Goal: Task Accomplishment & Management: Complete application form

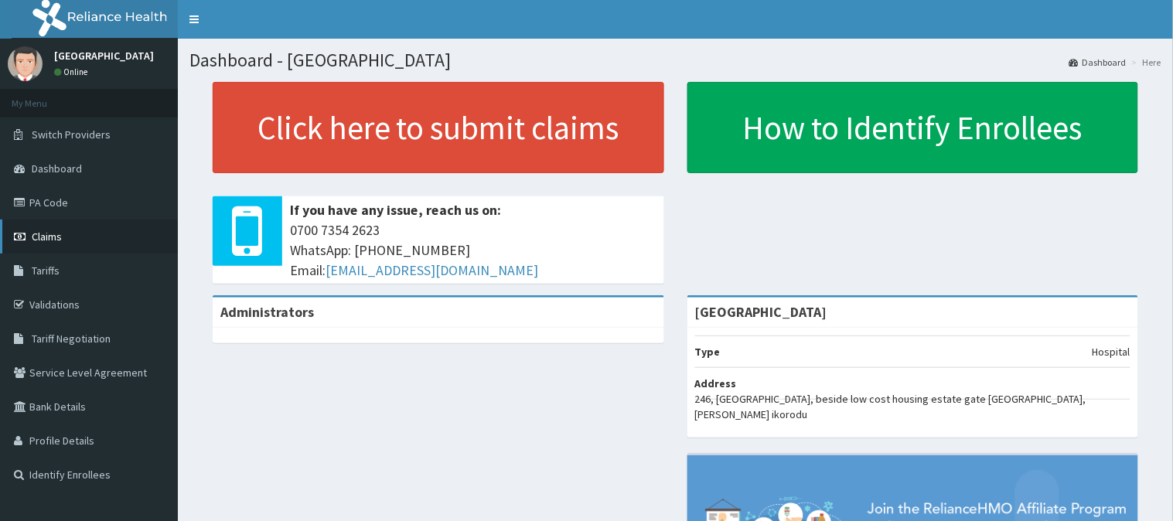
scroll to position [86, 0]
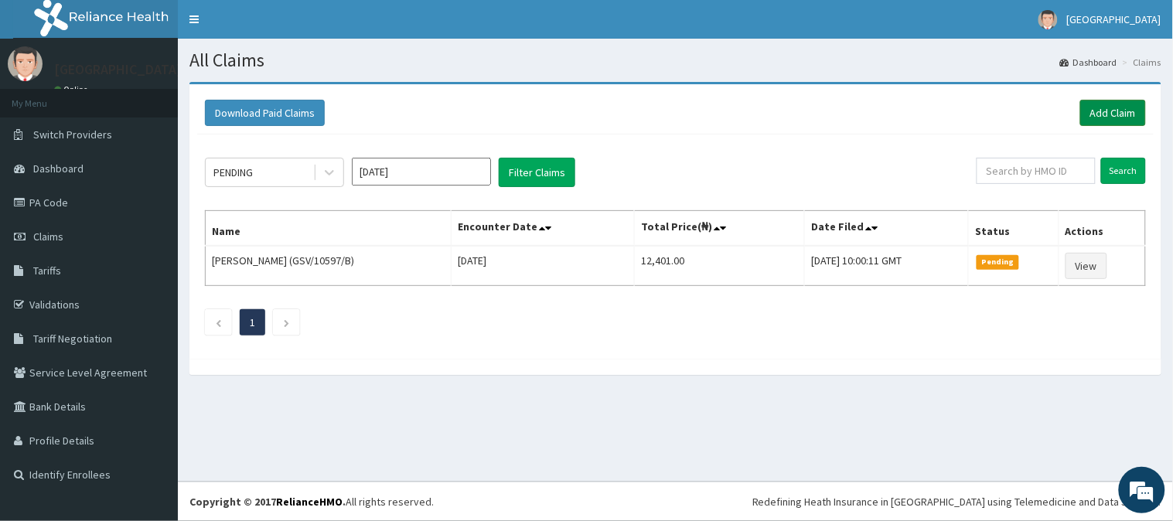
click at [1114, 109] on link "Add Claim" at bounding box center [1113, 113] width 66 height 26
click at [1041, 173] on input "text" at bounding box center [1035, 171] width 119 height 26
paste input "KGP/10371/A"
type input "KGP/10371/A"
click at [1137, 172] on input "Search" at bounding box center [1123, 171] width 45 height 26
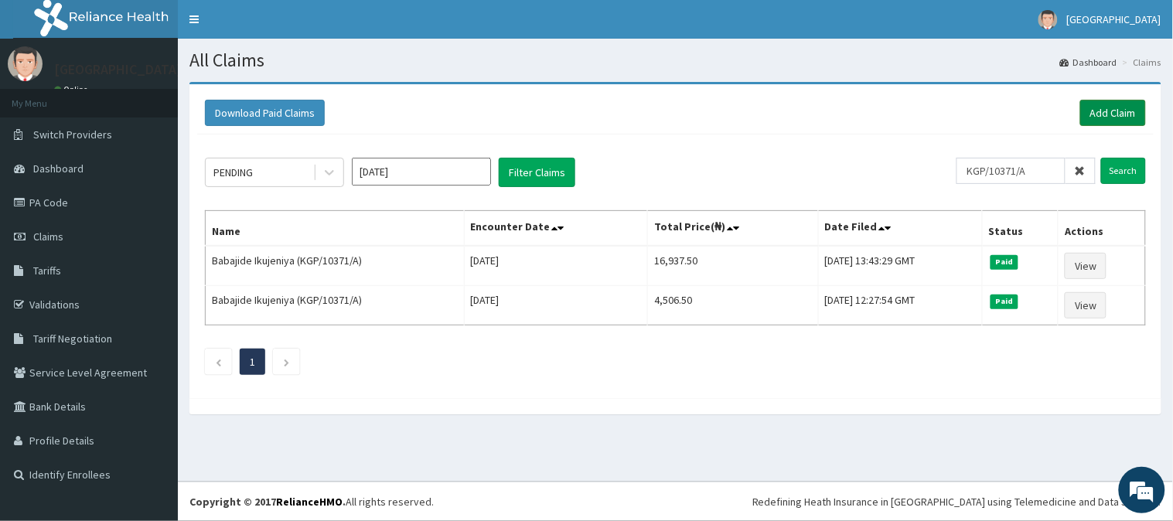
click at [1103, 105] on link "Add Claim" at bounding box center [1113, 113] width 66 height 26
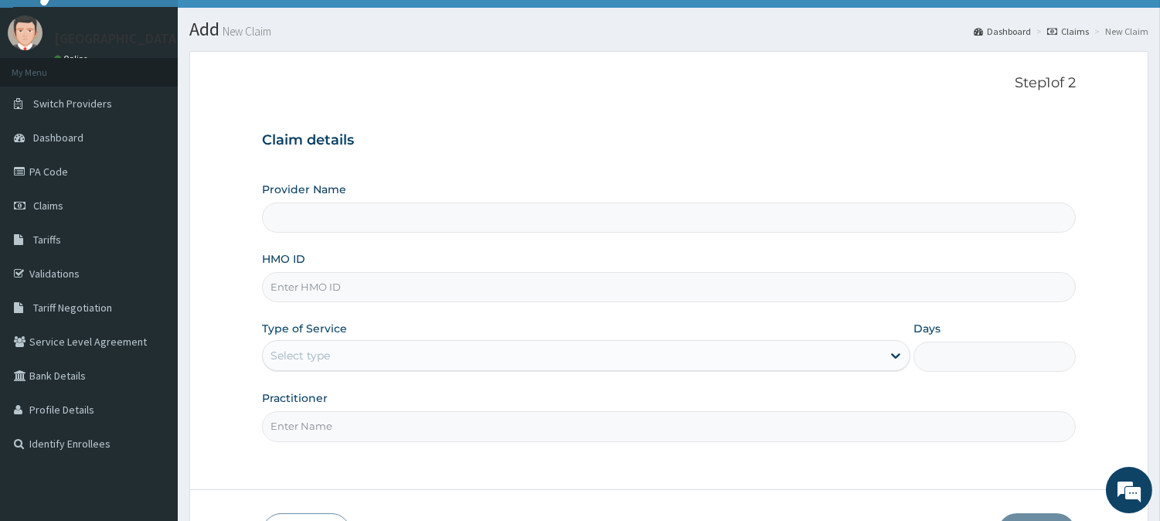
scroll to position [86, 0]
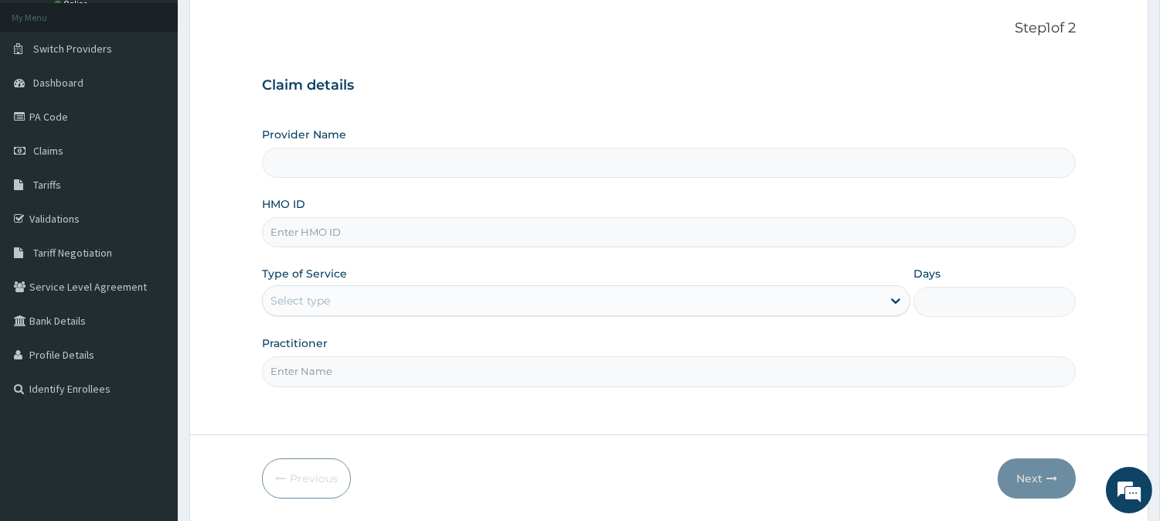
type input "[GEOGRAPHIC_DATA]"
click at [353, 240] on input "HMO ID" at bounding box center [669, 232] width 814 height 30
paste input "KGP/10371/A"
type input "KGP/10371/A"
click at [330, 295] on div "Select type" at bounding box center [301, 300] width 60 height 15
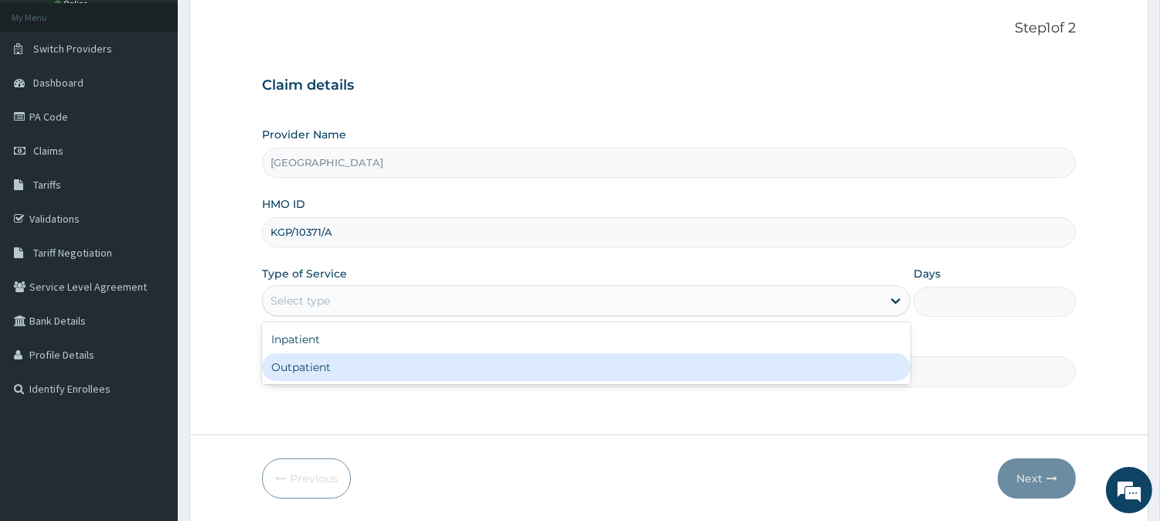
scroll to position [0, 0]
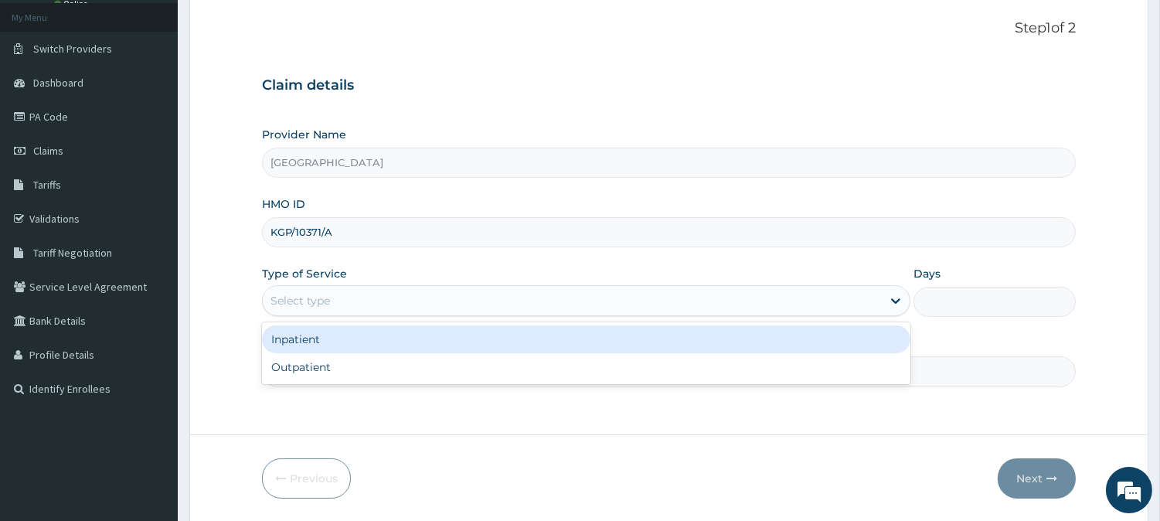
drag, startPoint x: 356, startPoint y: 297, endPoint x: 348, endPoint y: 299, distance: 8.8
click at [356, 298] on div "Select type" at bounding box center [572, 300] width 619 height 25
click at [318, 342] on div "Inpatient" at bounding box center [586, 339] width 649 height 28
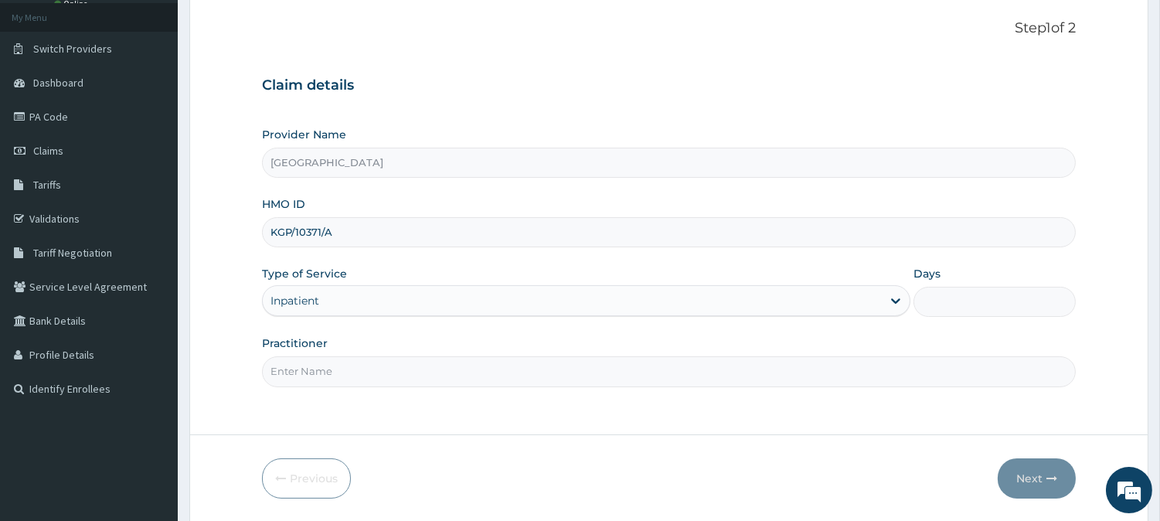
click at [349, 366] on input "Practitioner" at bounding box center [669, 371] width 814 height 30
type input "dr ik"
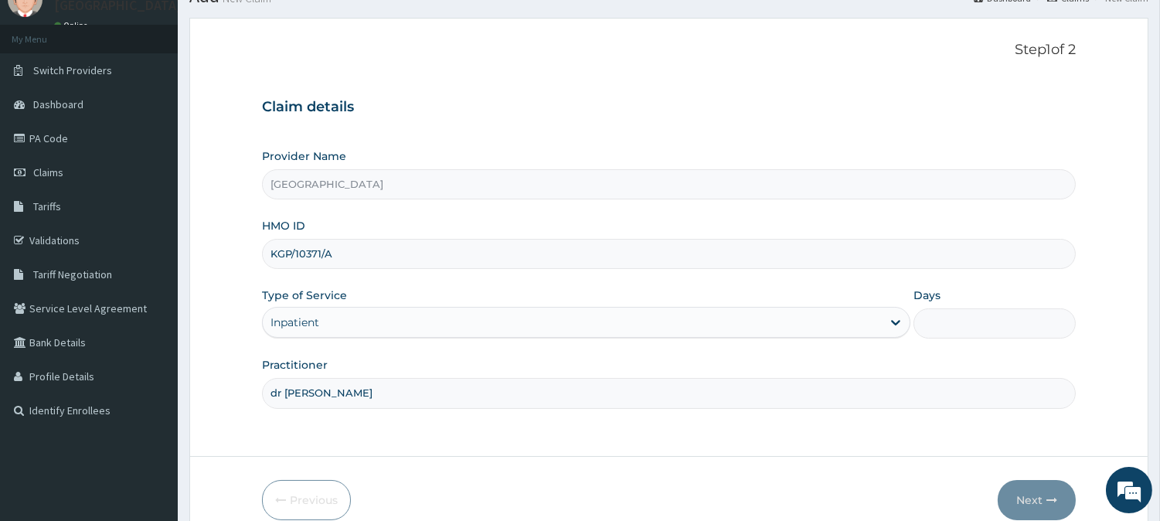
scroll to position [138, 0]
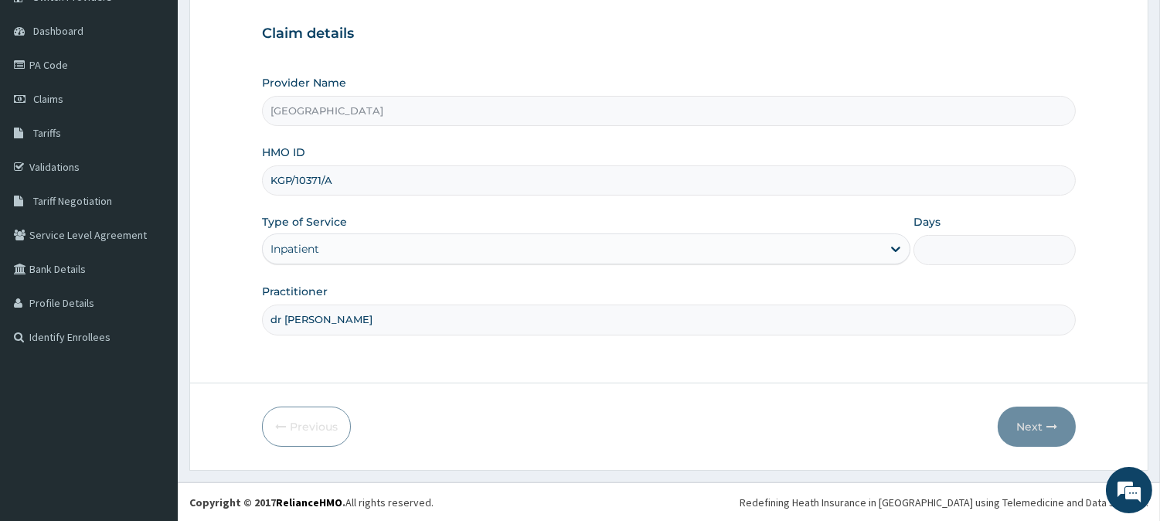
click at [952, 248] on input "Days" at bounding box center [995, 250] width 162 height 30
type input "1"
click at [1026, 431] on button "Next" at bounding box center [1037, 427] width 78 height 40
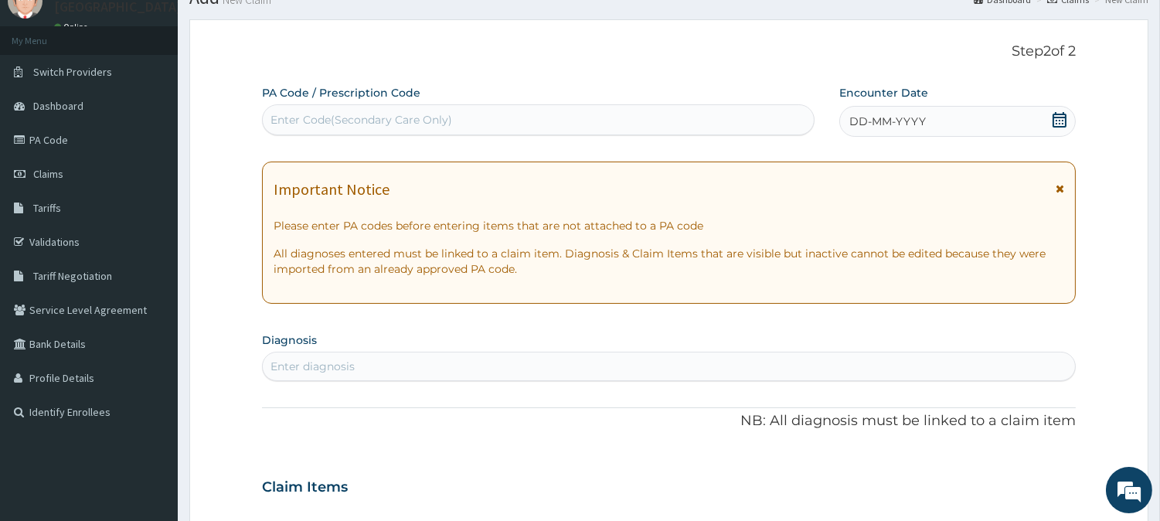
scroll to position [0, 0]
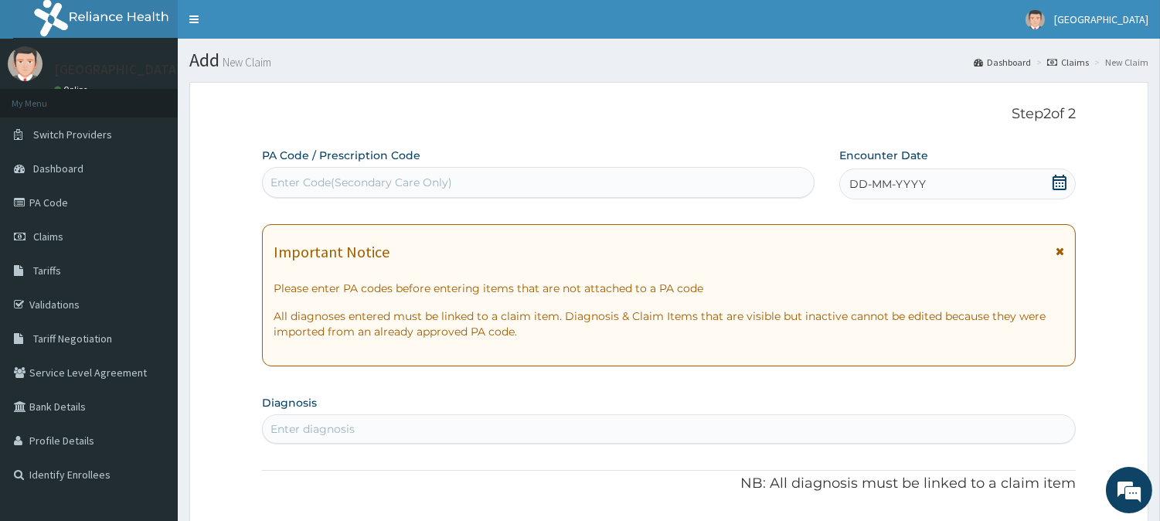
click at [491, 172] on div "Enter Code(Secondary Care Only)" at bounding box center [538, 182] width 551 height 25
click at [36, 213] on link "PA Code" at bounding box center [89, 203] width 178 height 34
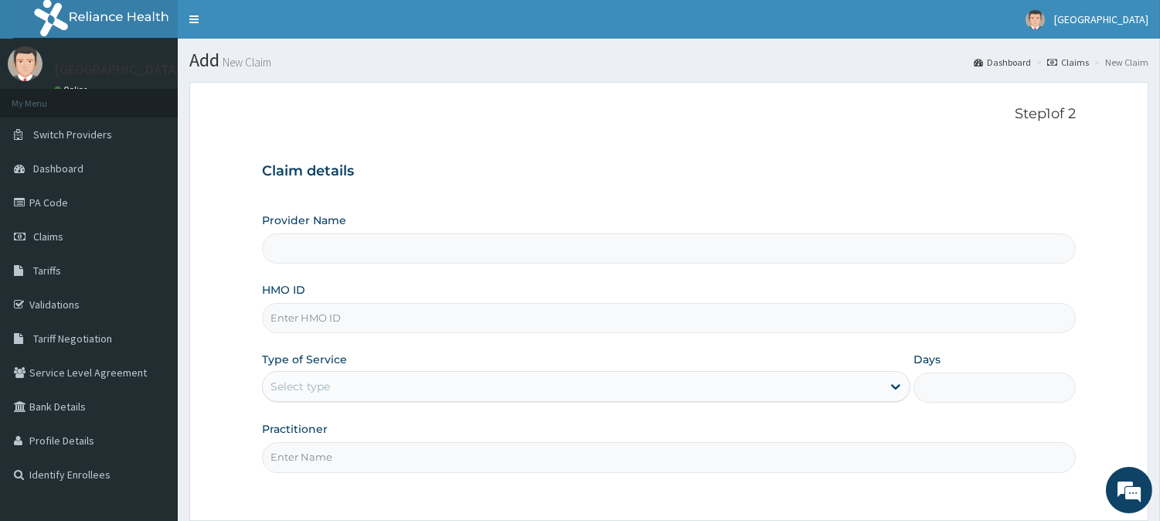
type input "[GEOGRAPHIC_DATA]"
click at [334, 318] on input "HMO ID" at bounding box center [669, 318] width 814 height 30
paste input "KGP/10371/A"
type input "KGP/10371/A"
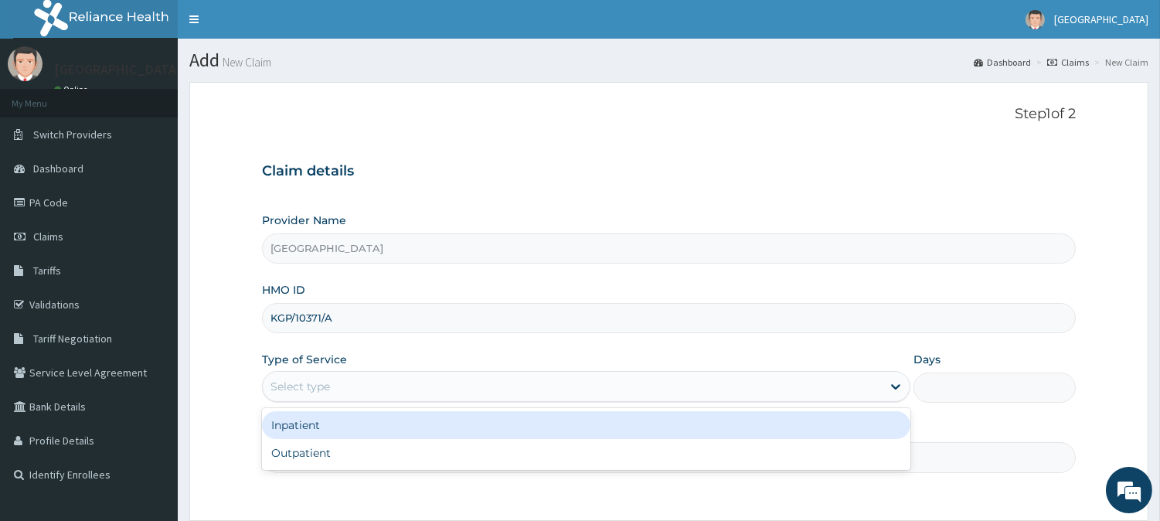
click at [313, 383] on div "Select type" at bounding box center [301, 386] width 60 height 15
drag, startPoint x: 302, startPoint y: 423, endPoint x: 302, endPoint y: 407, distance: 15.5
click at [302, 422] on div "Inpatient" at bounding box center [586, 425] width 649 height 28
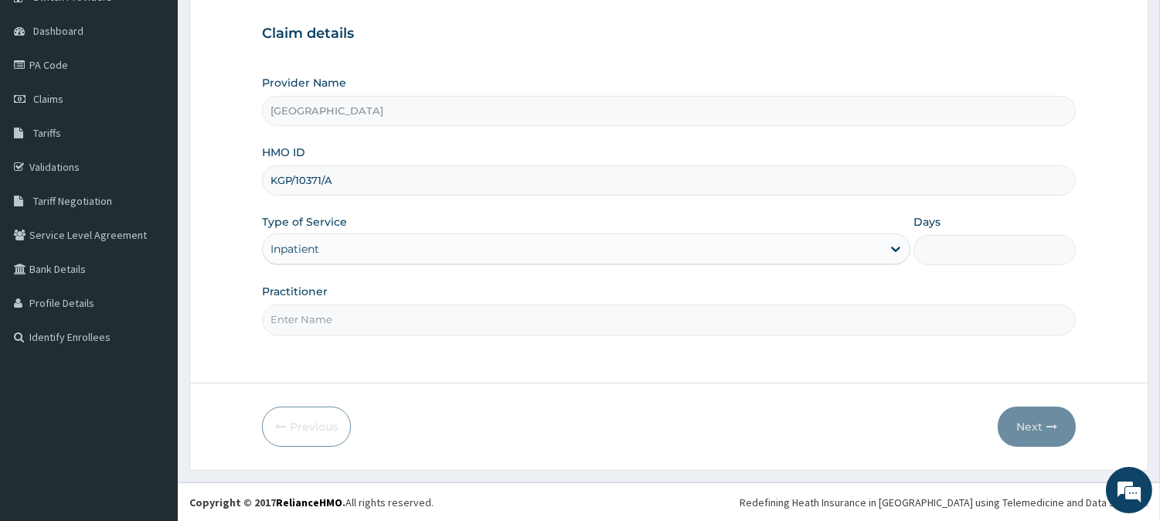
click at [292, 335] on div "Step 1 of 2 Claim details Provider Name Adia Hospital HMO ID KGP/10371/A Type o…" at bounding box center [669, 163] width 814 height 391
click at [307, 321] on input "Practitioner" at bounding box center [669, 320] width 814 height 30
click at [353, 325] on input "Practitioner" at bounding box center [669, 320] width 814 height 30
type input "dr [PERSON_NAME]"
click at [980, 245] on input "Days" at bounding box center [995, 250] width 162 height 30
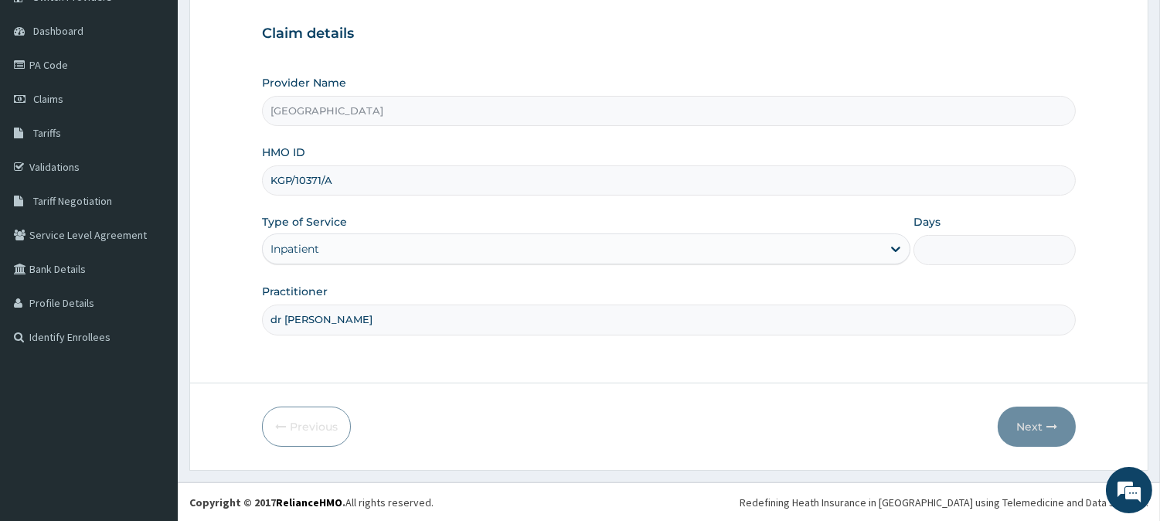
click at [970, 259] on input "Days" at bounding box center [995, 250] width 162 height 30
type input "1"
click at [1024, 428] on button "Next" at bounding box center [1037, 427] width 78 height 40
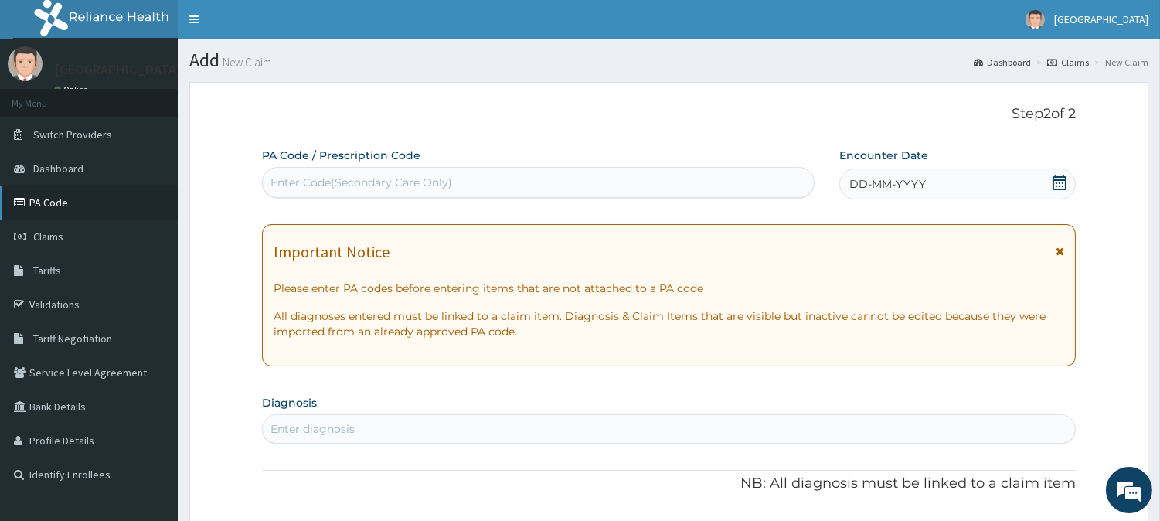
click at [81, 197] on link "PA Code" at bounding box center [89, 203] width 178 height 34
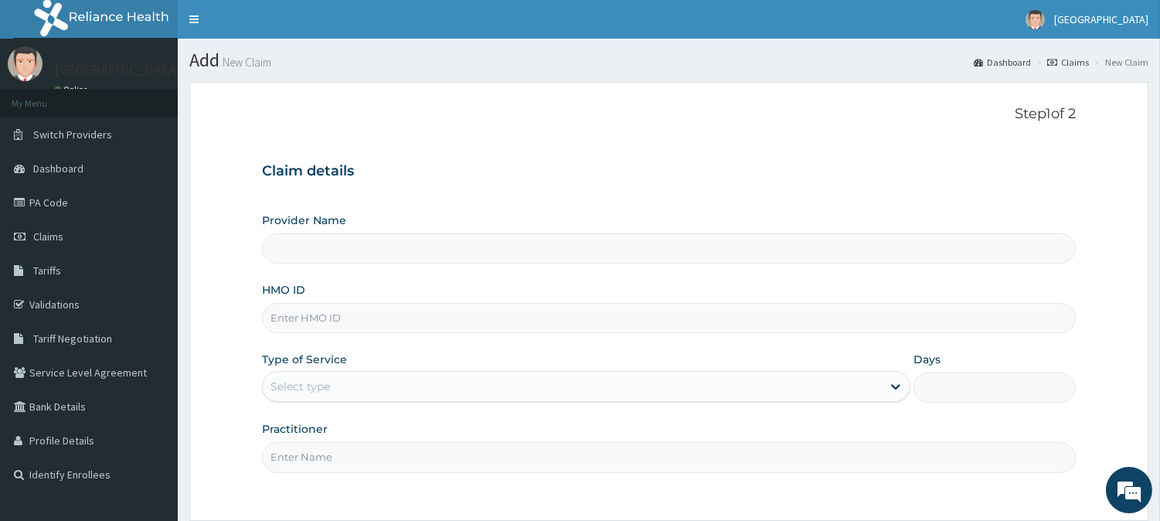
type input "[GEOGRAPHIC_DATA]"
click at [353, 321] on input "HMO ID" at bounding box center [669, 318] width 814 height 30
paste input "KGP/10371/A"
type input "KGP/10371/A"
click at [335, 391] on div "Select type" at bounding box center [572, 386] width 619 height 25
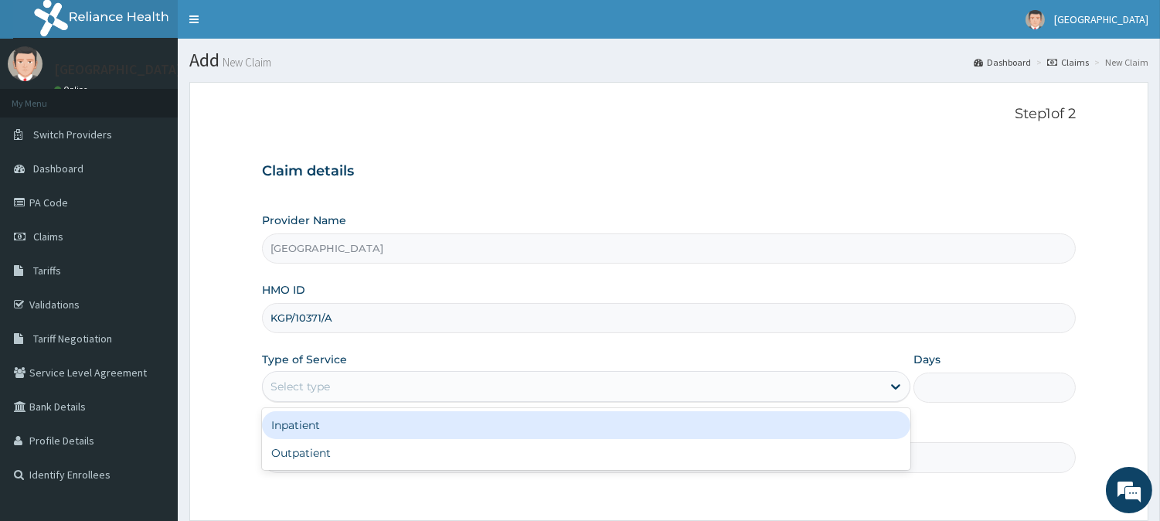
click at [306, 431] on div "Inpatient" at bounding box center [586, 425] width 649 height 28
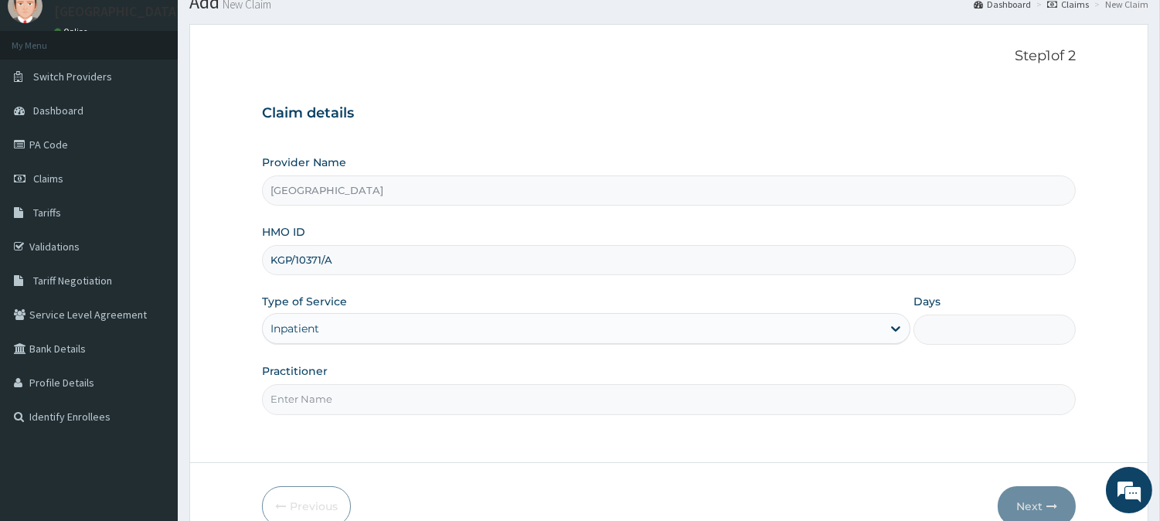
scroll to position [138, 0]
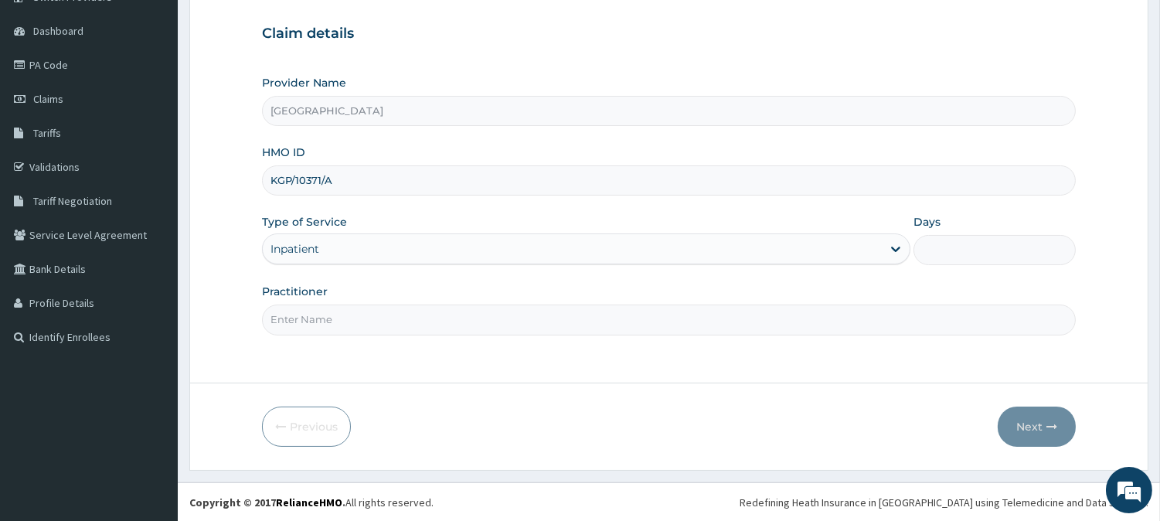
drag, startPoint x: 382, startPoint y: 310, endPoint x: 373, endPoint y: 329, distance: 21.4
click at [377, 320] on input "Practitioner" at bounding box center [669, 320] width 814 height 30
type input "dr [PERSON_NAME]"
click at [992, 253] on input "Days" at bounding box center [995, 250] width 162 height 30
type input "2"
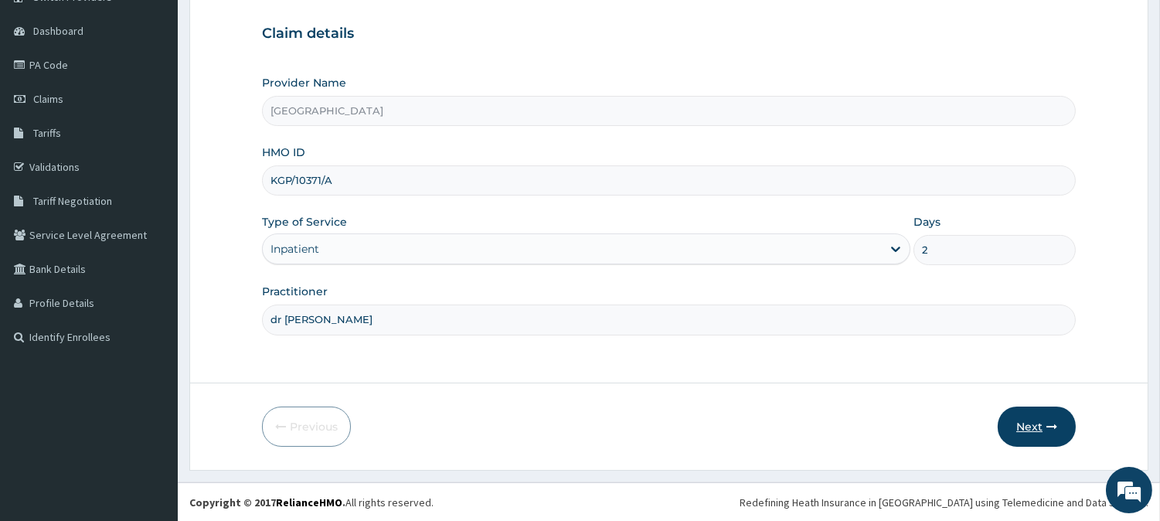
click at [1033, 428] on button "Next" at bounding box center [1037, 427] width 78 height 40
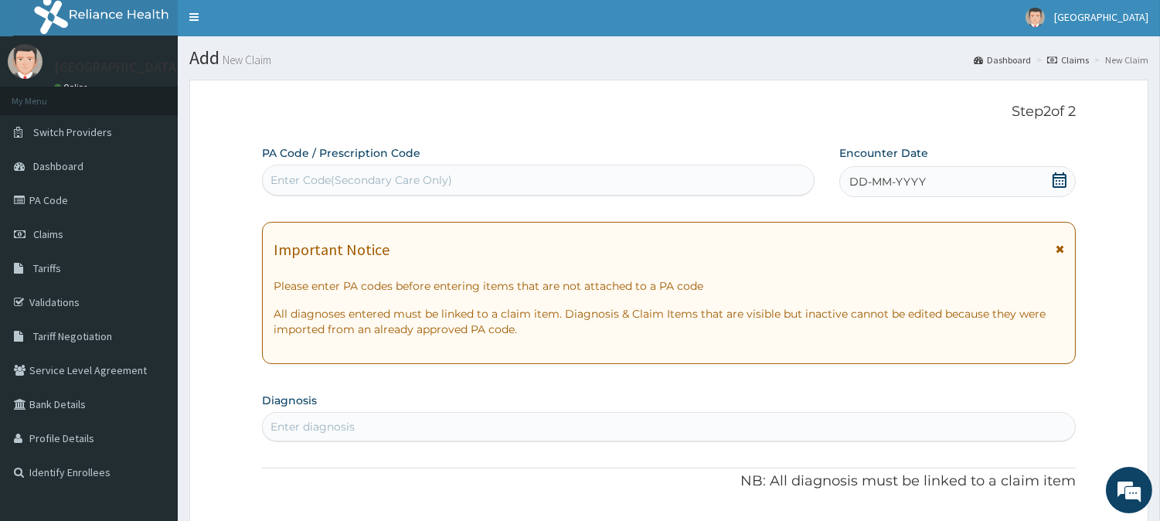
scroll to position [0, 0]
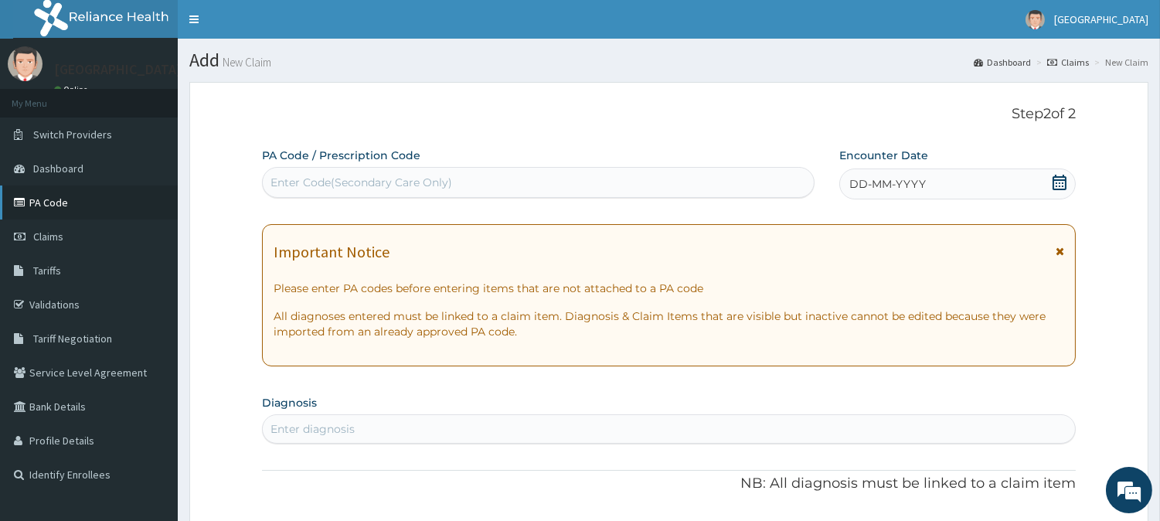
click at [70, 205] on link "PA Code" at bounding box center [89, 203] width 178 height 34
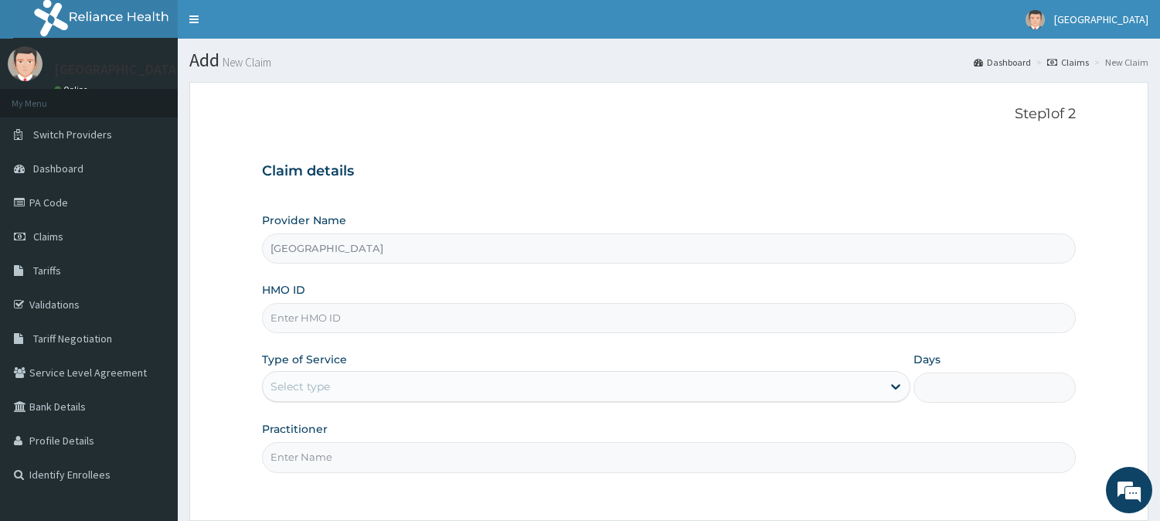
type input "[GEOGRAPHIC_DATA]"
click at [56, 202] on link "PA Code" at bounding box center [89, 203] width 178 height 34
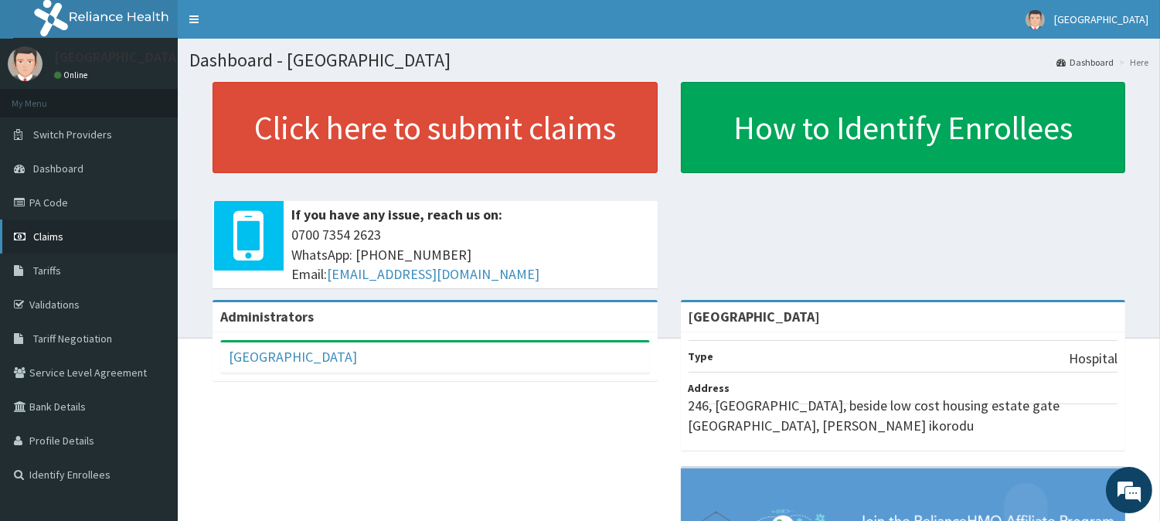
click at [55, 240] on span "Claims" at bounding box center [48, 237] width 30 height 14
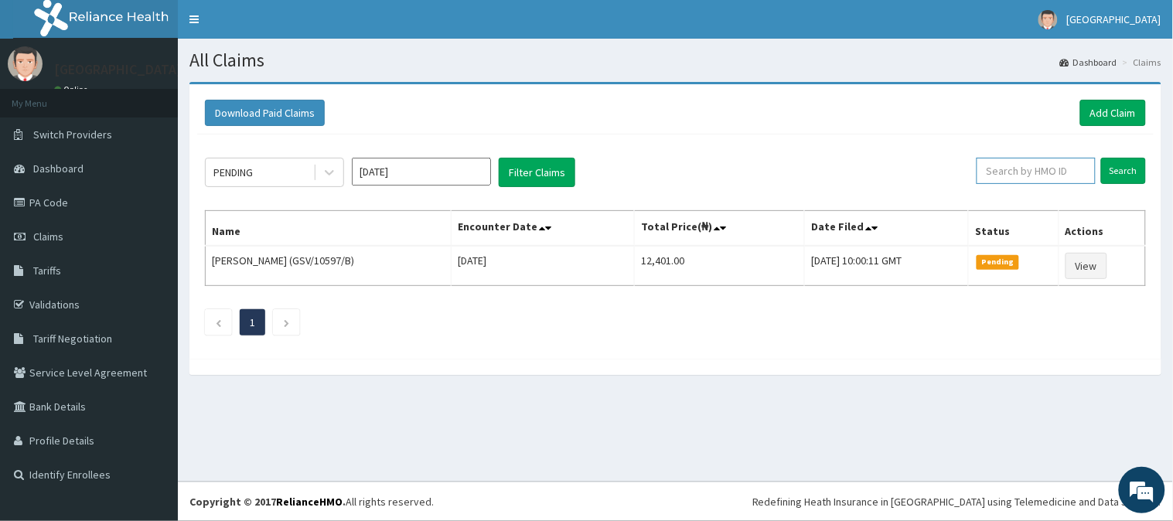
click at [1078, 175] on input "text" at bounding box center [1035, 171] width 119 height 26
paste input "KGP/10371/A"
type input "KGP/10371/A"
click at [1136, 163] on input "Search" at bounding box center [1123, 171] width 45 height 26
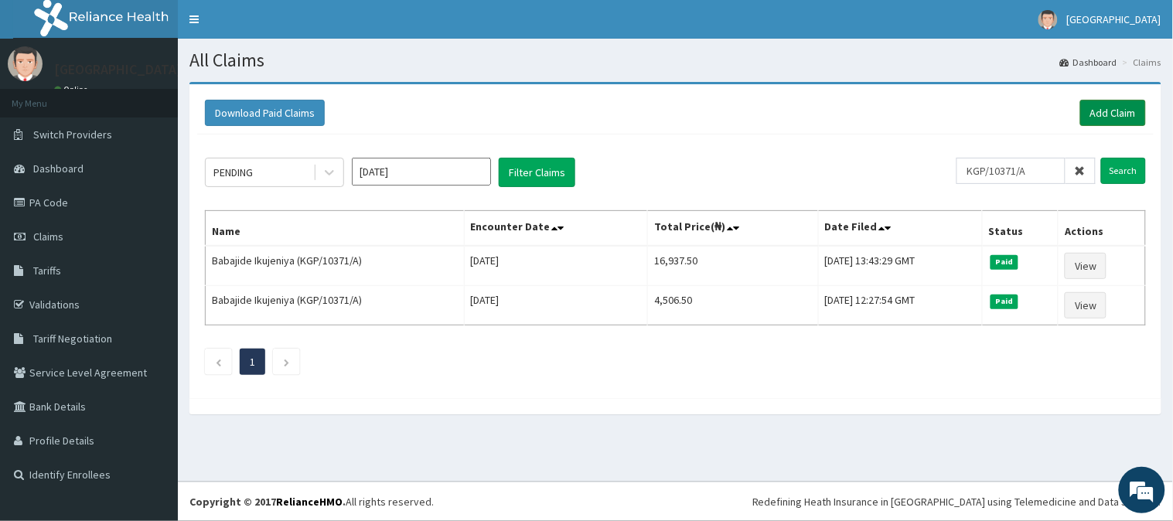
click at [1101, 110] on link "Add Claim" at bounding box center [1113, 113] width 66 height 26
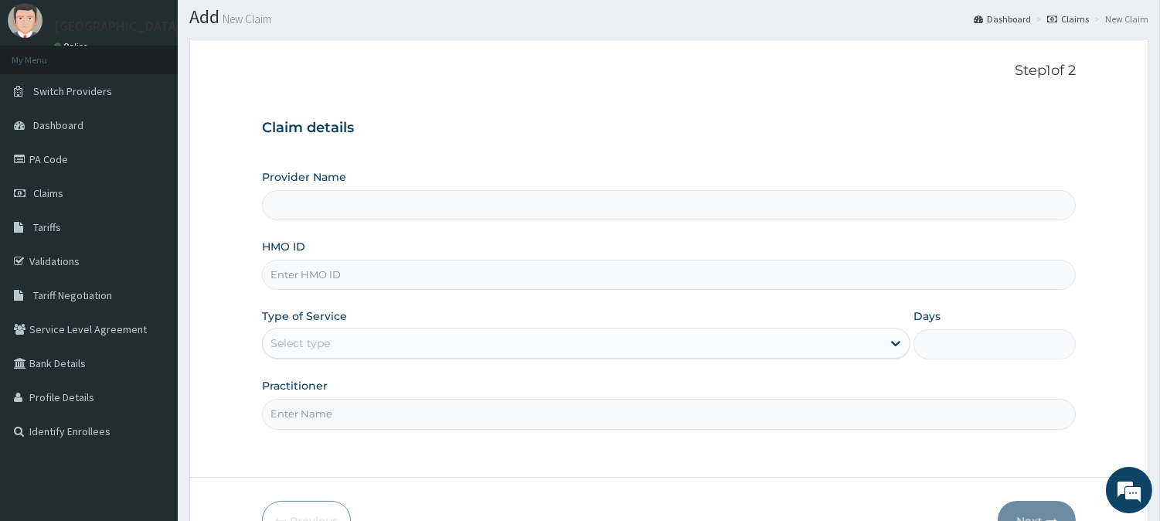
scroll to position [86, 0]
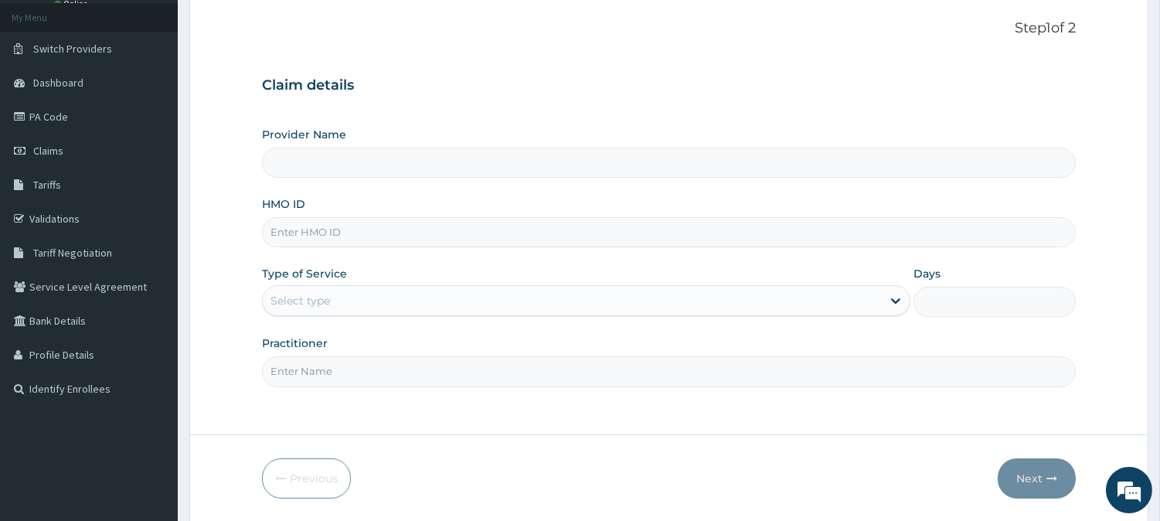
type input "[GEOGRAPHIC_DATA]"
click at [335, 233] on input "HMO ID" at bounding box center [669, 232] width 814 height 30
paste input "KGP/10371/A"
type input "KGP/10371/A"
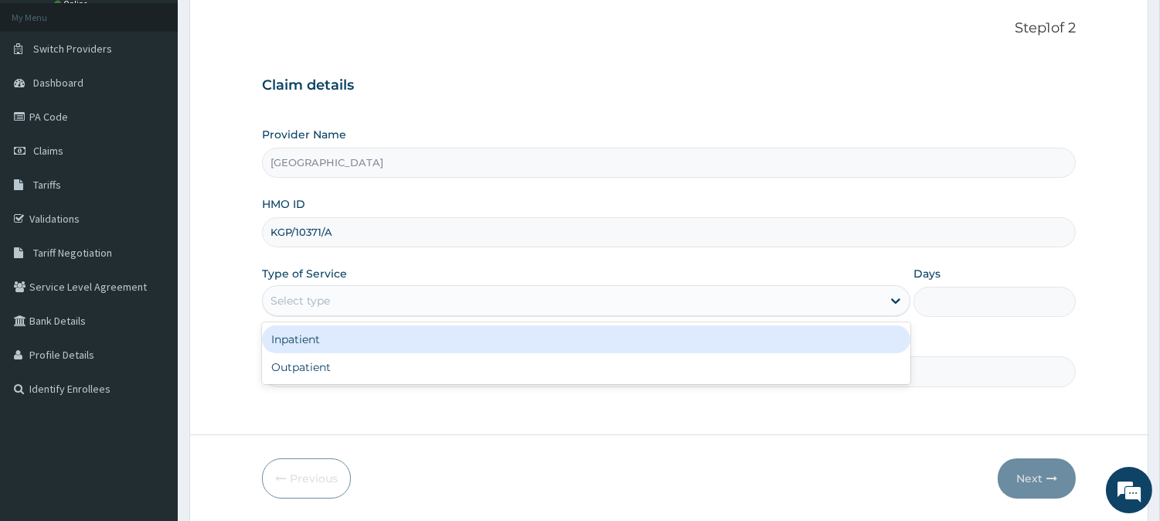
click at [315, 291] on div "Select type" at bounding box center [572, 300] width 619 height 25
click at [315, 341] on div "Inpatient" at bounding box center [586, 339] width 649 height 28
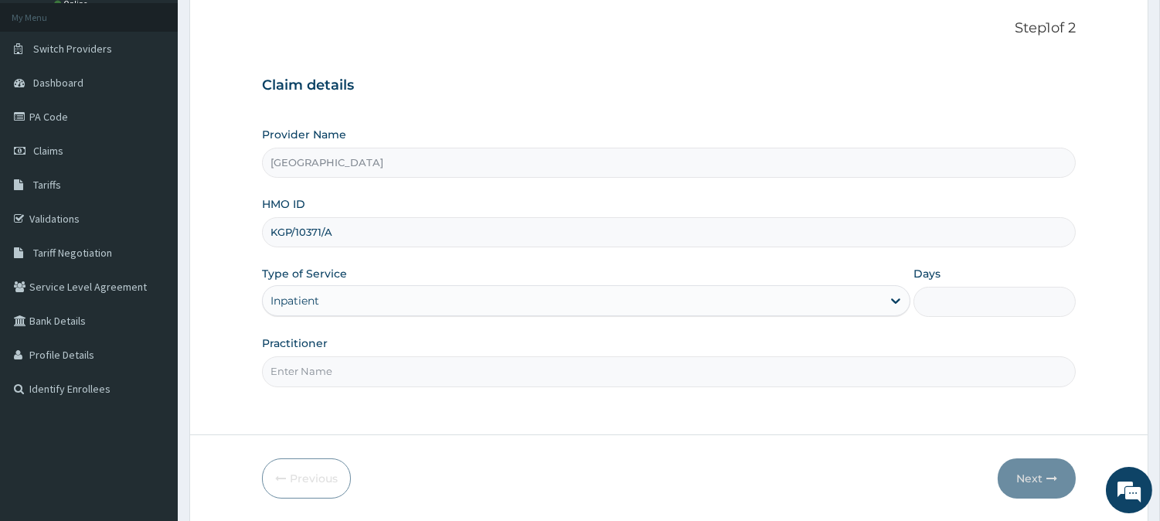
click at [959, 310] on input "Days" at bounding box center [995, 302] width 162 height 30
type input "2"
click at [445, 366] on input "Practitioner" at bounding box center [669, 371] width 814 height 30
type input "dr [PERSON_NAME]"
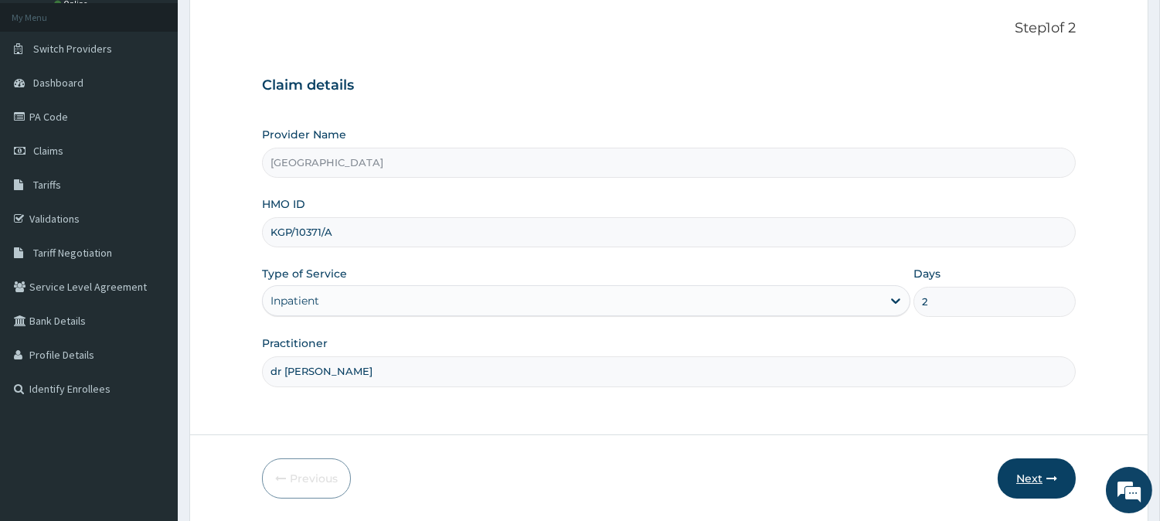
click at [1041, 467] on button "Next" at bounding box center [1037, 478] width 78 height 40
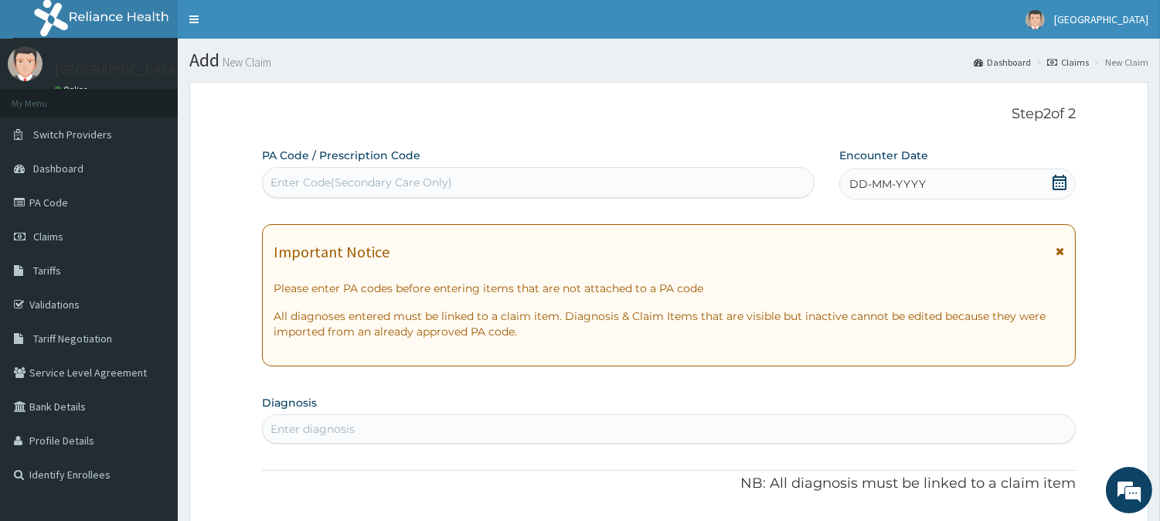
click at [371, 175] on div "Enter Code(Secondary Care Only)" at bounding box center [362, 182] width 182 height 15
paste input "PA/A9DC0A"
type input "PA/A9DC0A"
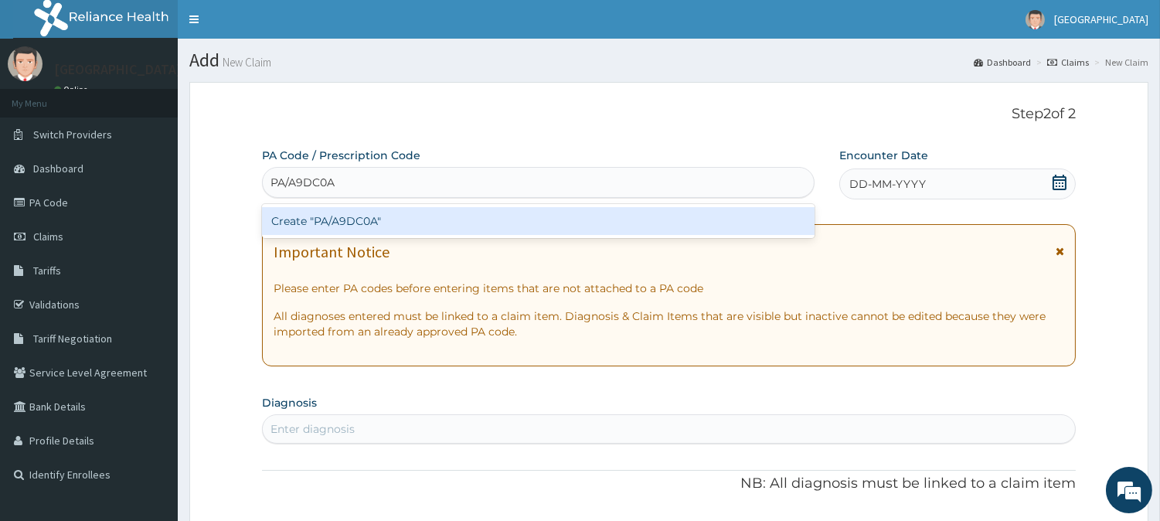
click at [395, 218] on div "Create "PA/A9DC0A"" at bounding box center [538, 221] width 553 height 28
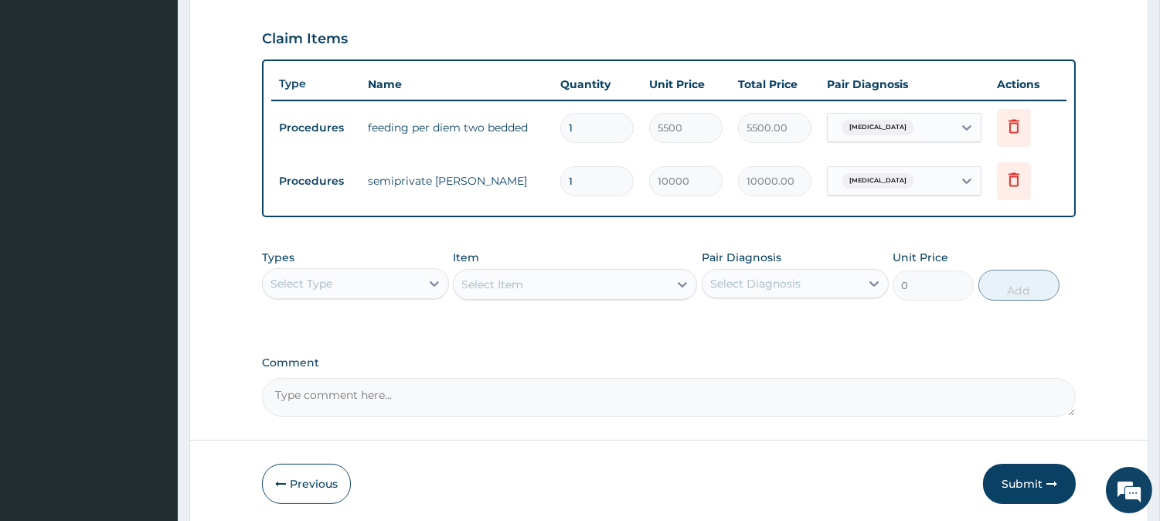
scroll to position [485, 0]
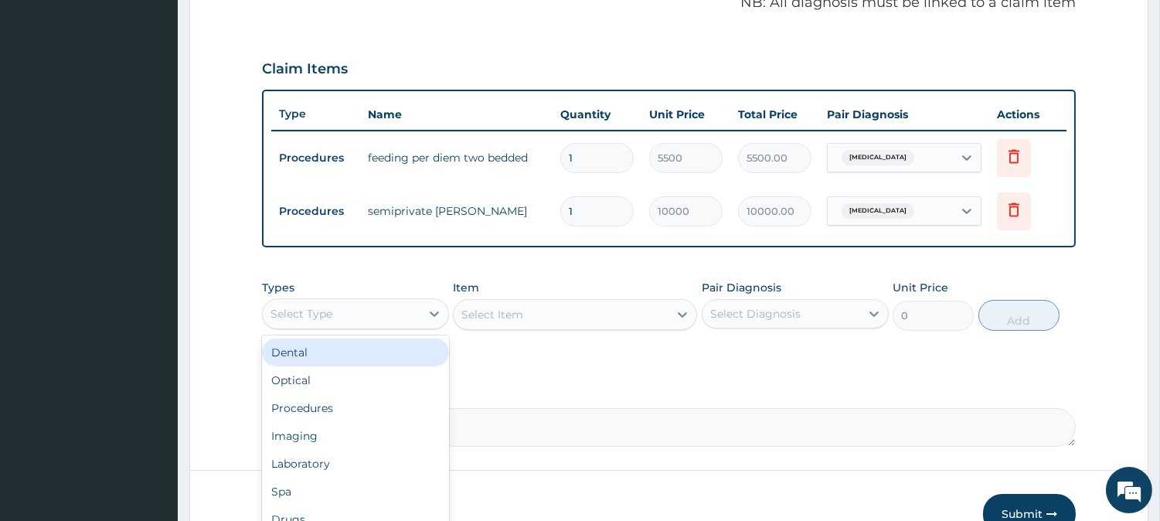
click at [371, 302] on div "Select Type" at bounding box center [342, 313] width 158 height 25
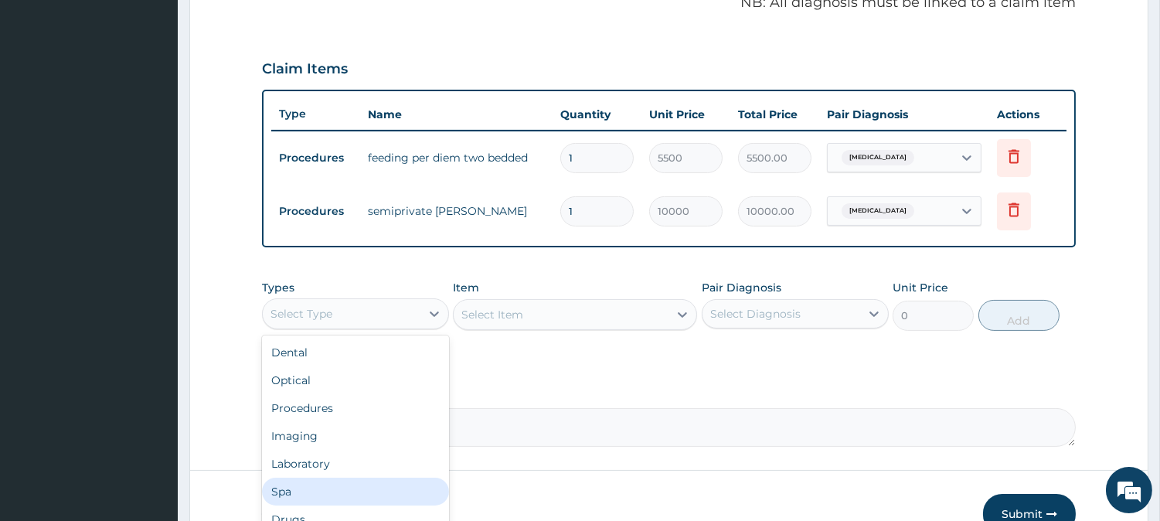
scroll to position [52, 0]
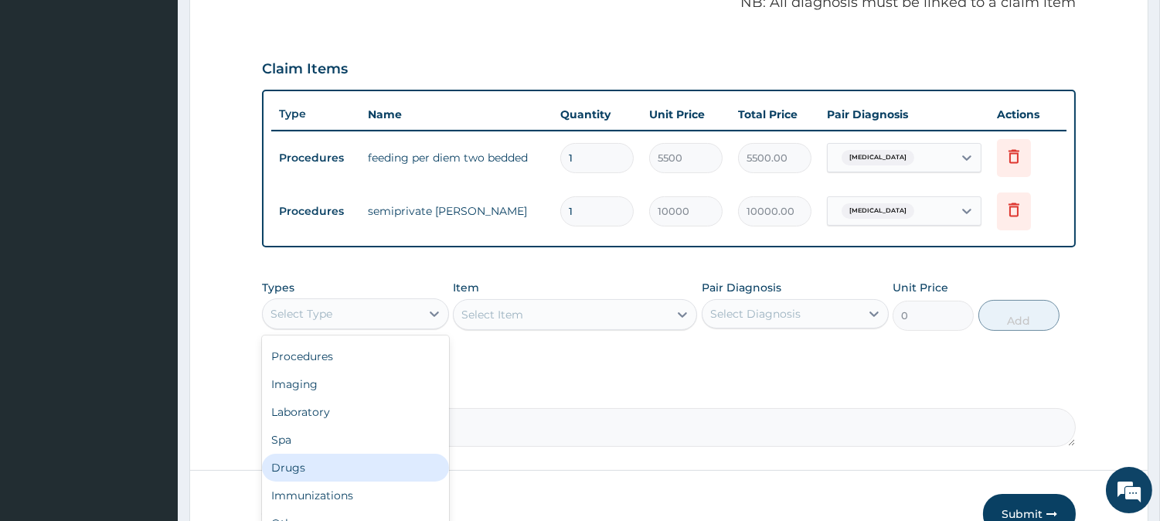
click at [302, 461] on div "Drugs" at bounding box center [355, 468] width 187 height 28
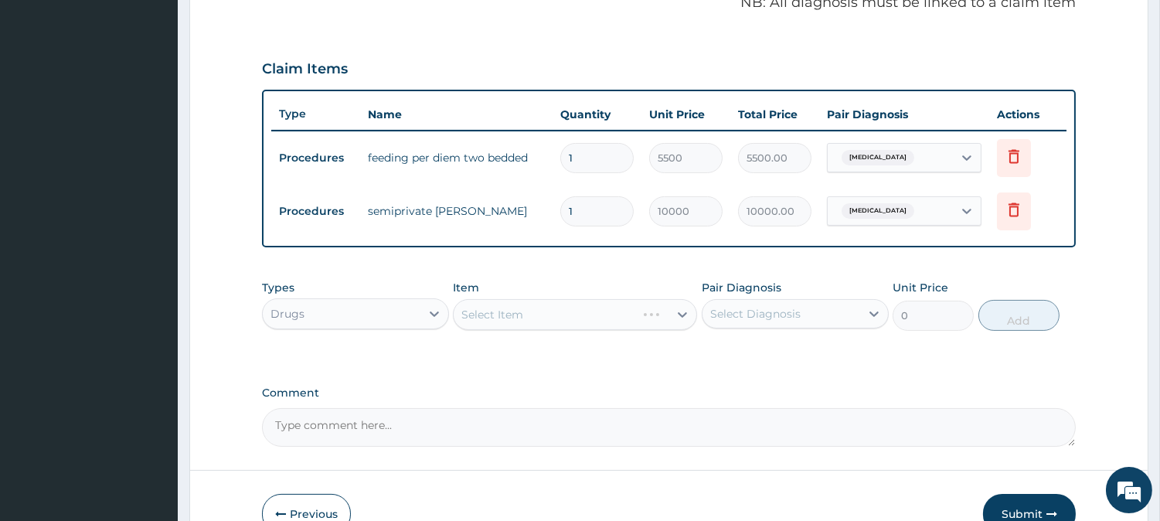
click at [622, 307] on div "Select Item" at bounding box center [575, 314] width 244 height 31
click at [553, 315] on div "Select Item" at bounding box center [561, 314] width 215 height 25
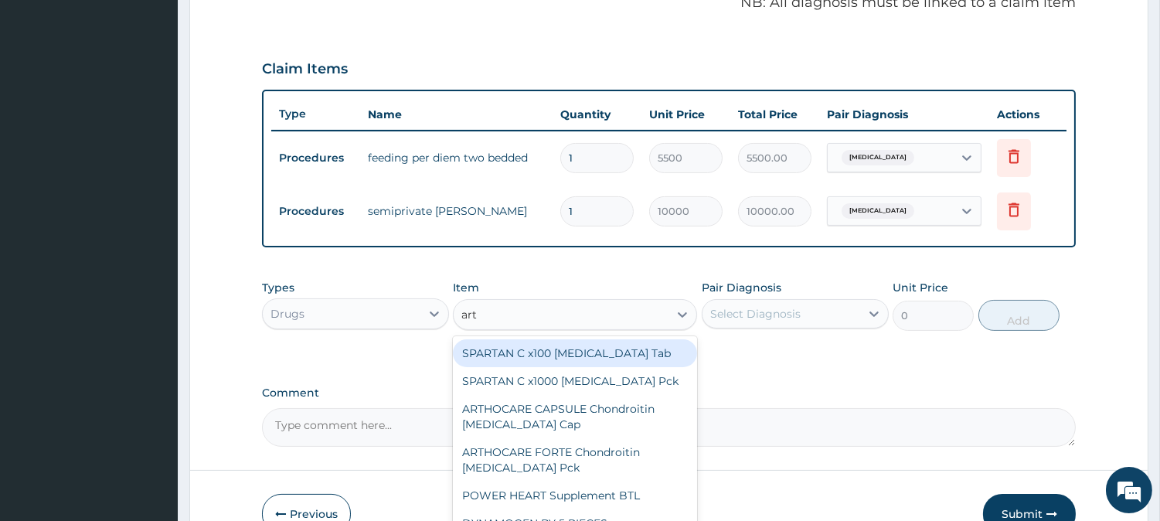
type input "arte"
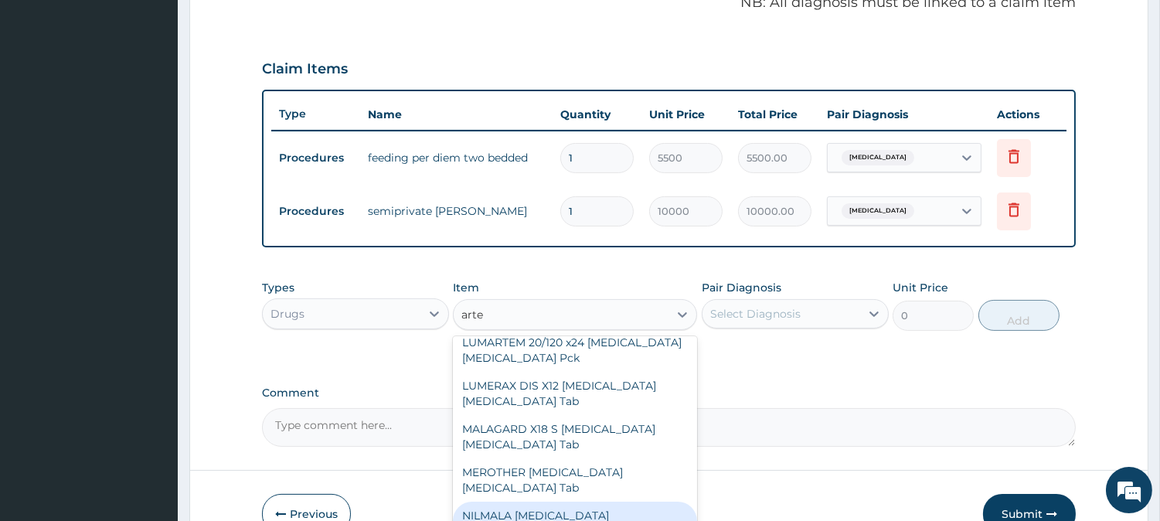
scroll to position [2655, 0]
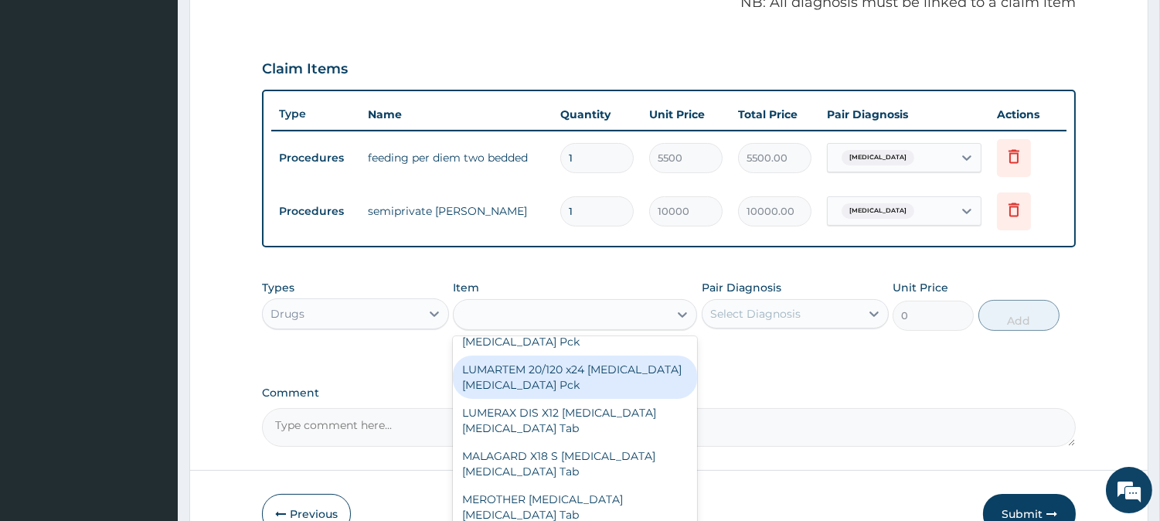
click at [521, 312] on div "arte" at bounding box center [561, 314] width 215 height 25
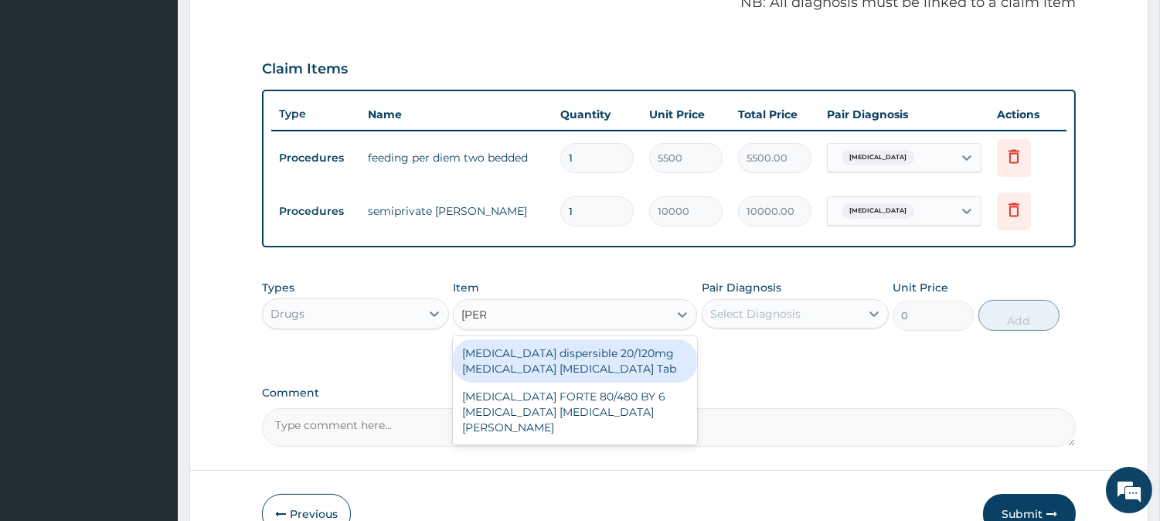
type input "coart"
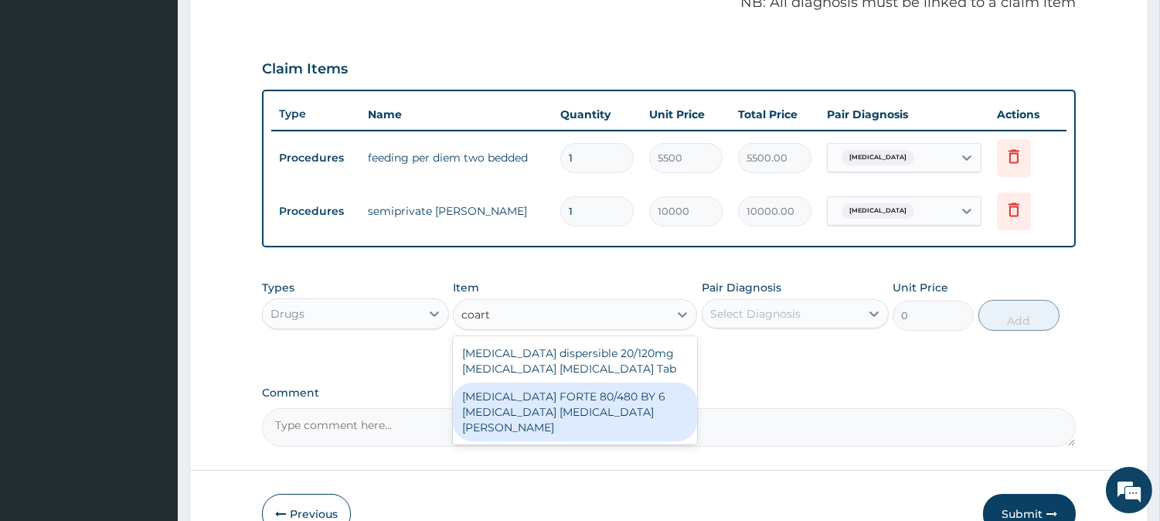
click at [545, 395] on div "[MEDICAL_DATA] FORTE 80/480 BY 6 [MEDICAL_DATA] [MEDICAL_DATA][PERSON_NAME]" at bounding box center [575, 412] width 244 height 59
type input "3220"
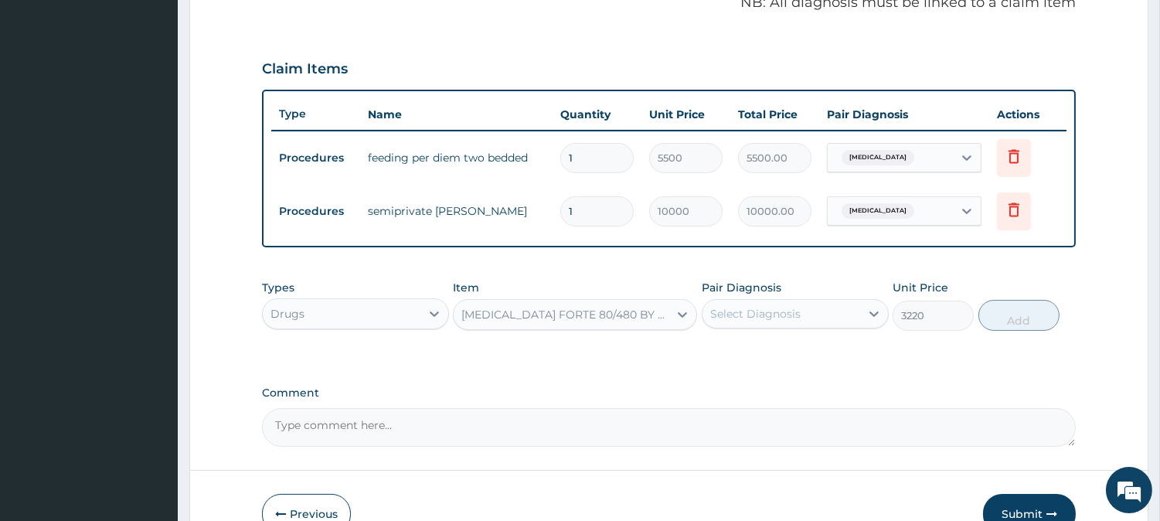
click at [747, 312] on div "Select Diagnosis" at bounding box center [755, 313] width 90 height 15
click at [715, 350] on input "checkbox" at bounding box center [716, 352] width 10 height 10
checkbox input "true"
click at [1015, 322] on button "Add" at bounding box center [1019, 315] width 81 height 31
type input "0"
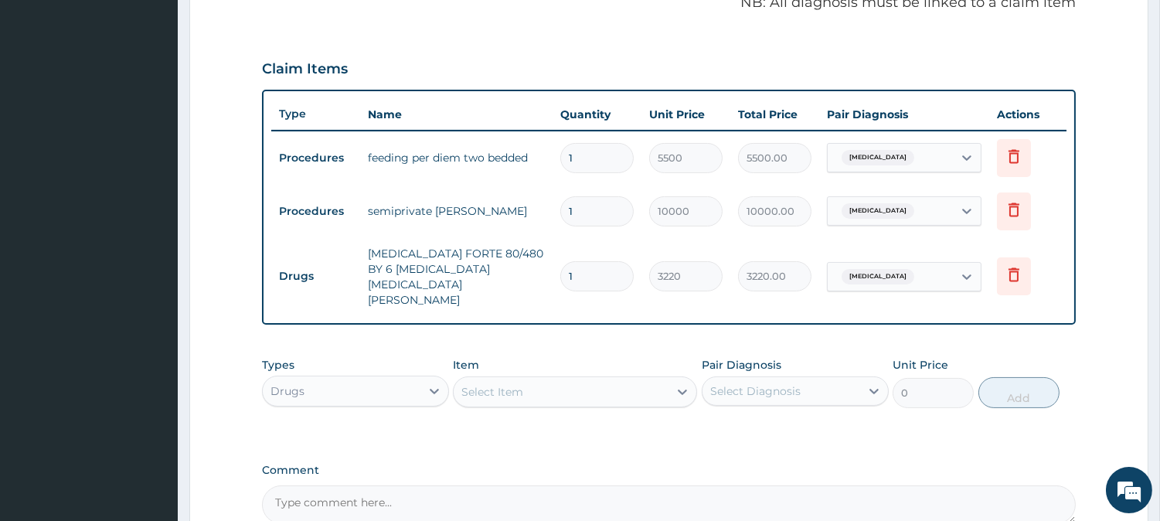
click at [503, 384] on div "Select Item" at bounding box center [493, 391] width 62 height 15
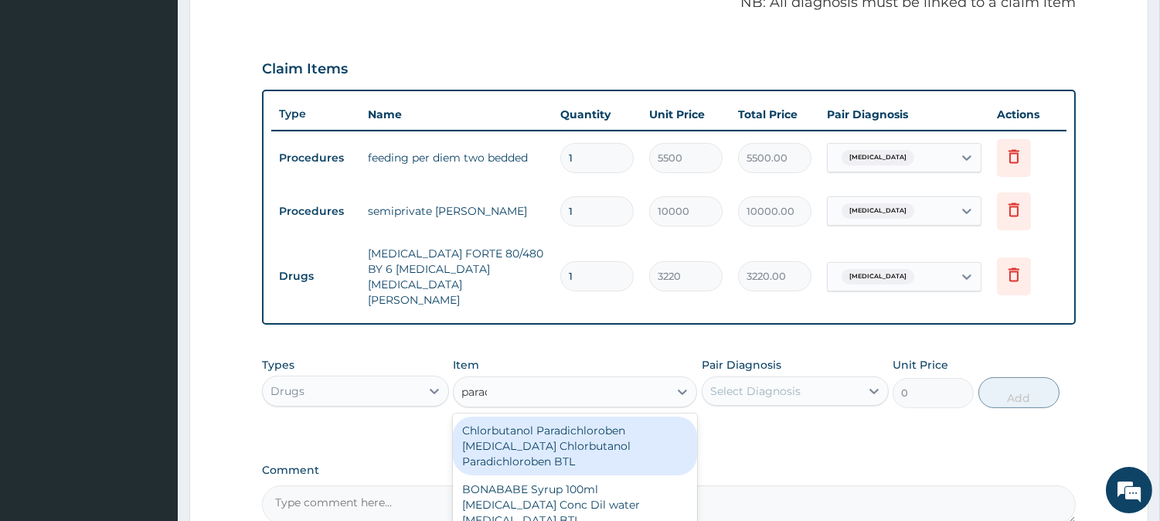
type input "parace"
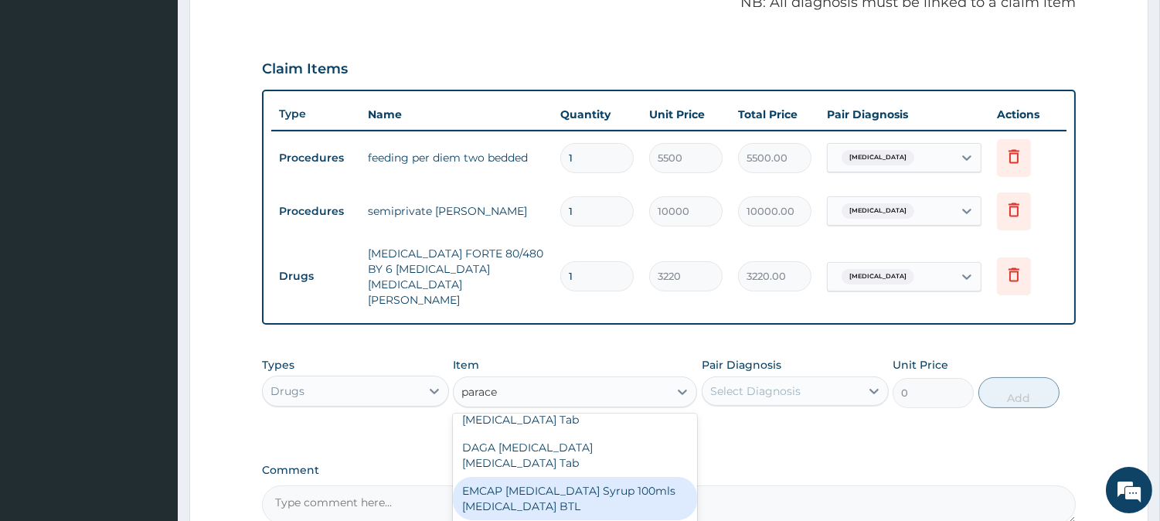
scroll to position [86, 0]
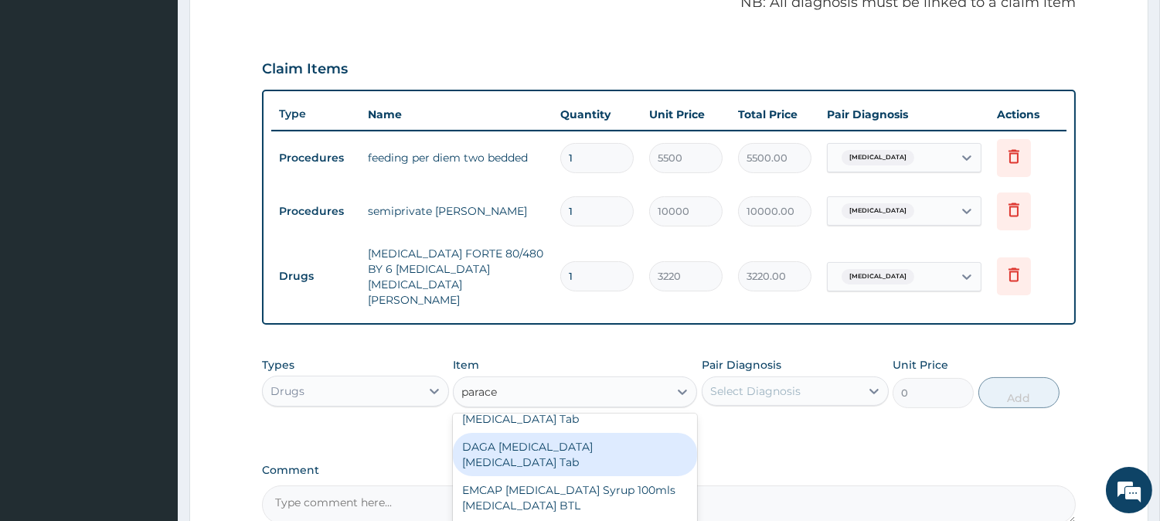
click at [533, 433] on div "DAGA [MEDICAL_DATA] [MEDICAL_DATA] Tab" at bounding box center [575, 454] width 244 height 43
type input "23"
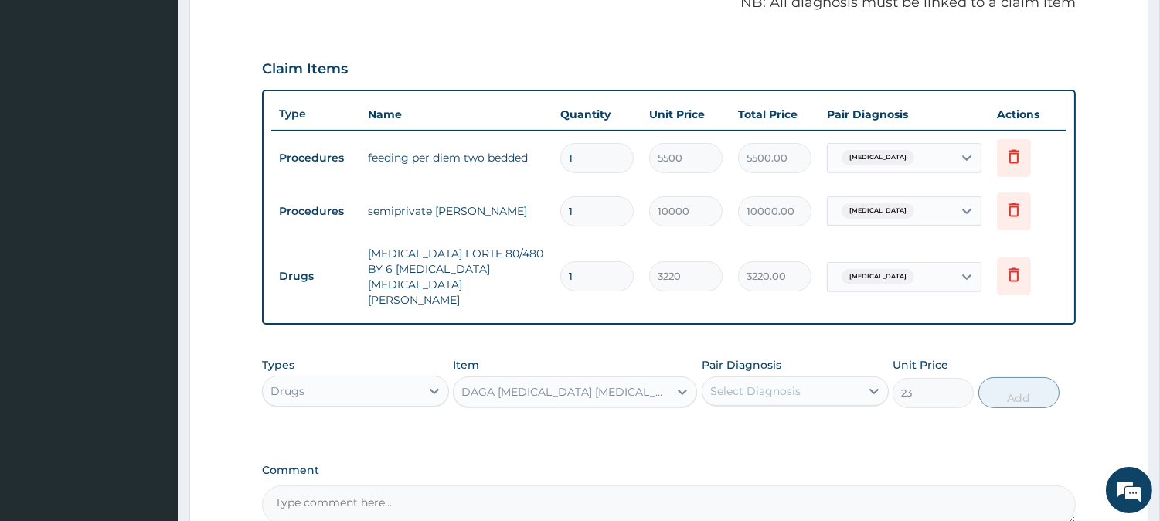
click at [845, 379] on div "Select Diagnosis" at bounding box center [782, 391] width 158 height 25
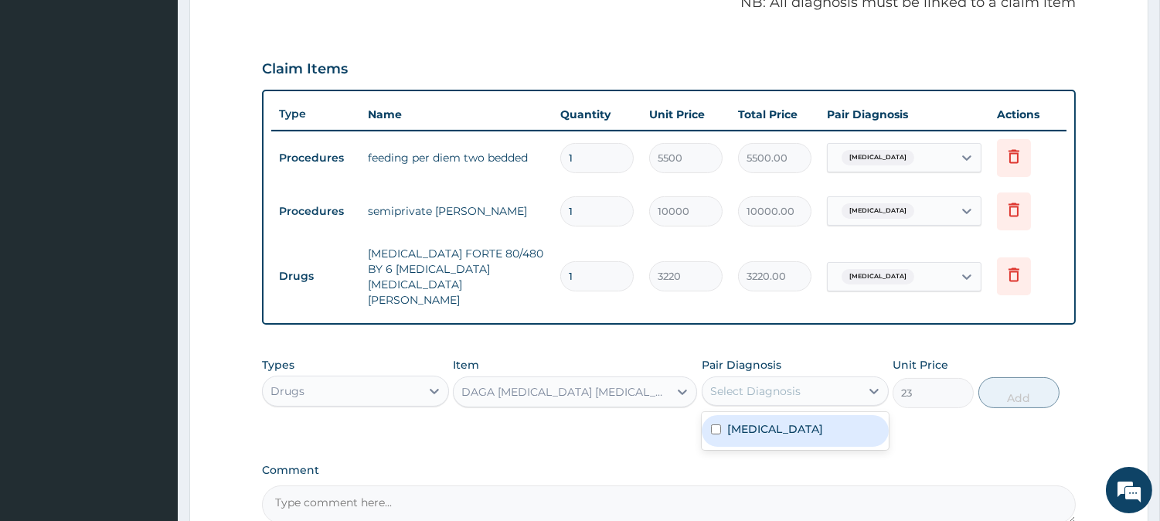
click at [778, 421] on label "[MEDICAL_DATA]" at bounding box center [775, 428] width 96 height 15
checkbox input "true"
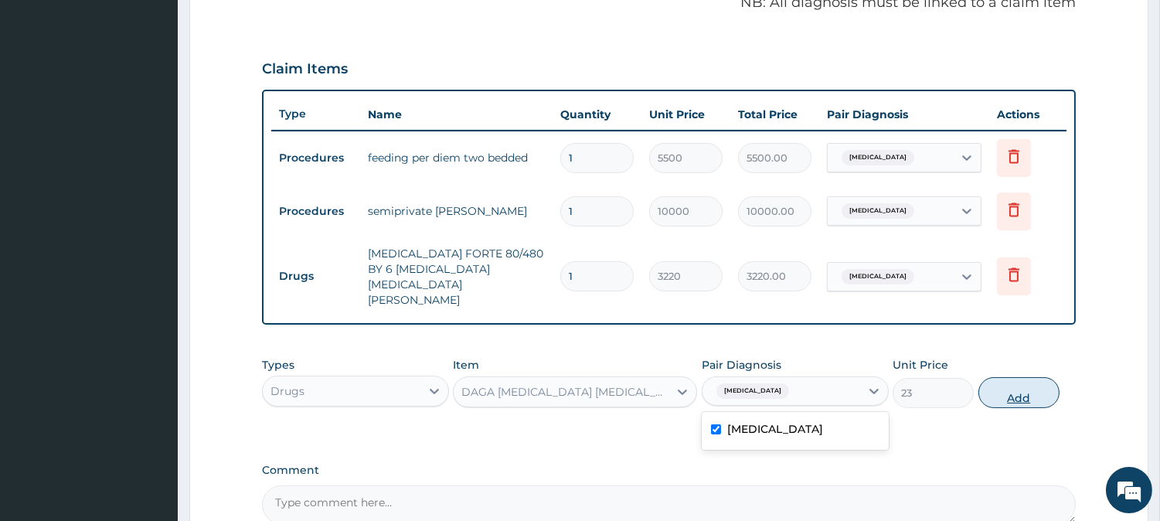
click at [1014, 377] on button "Add" at bounding box center [1019, 392] width 81 height 31
type input "0"
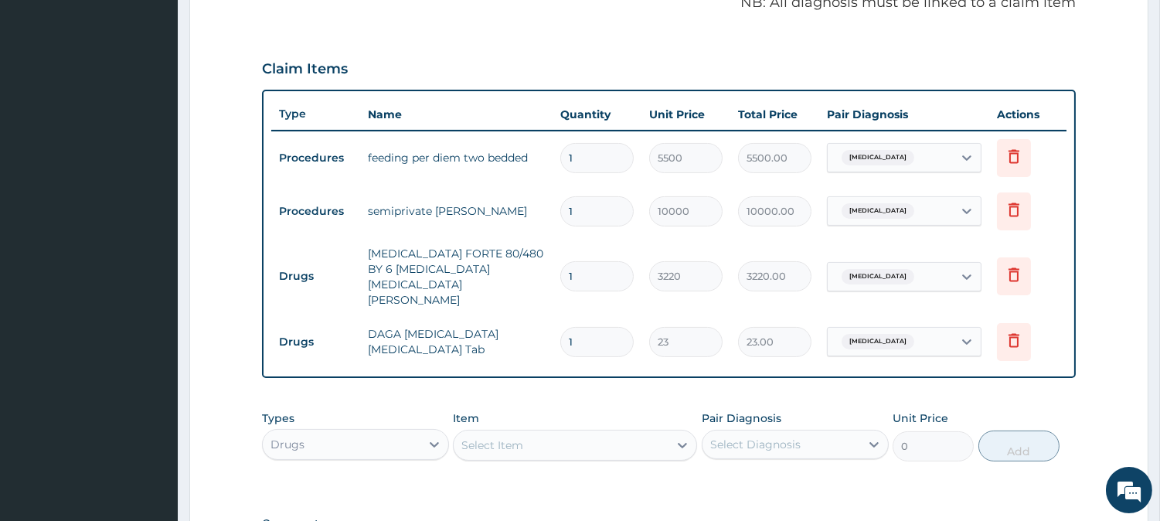
type input "18"
type input "414.00"
type input "18"
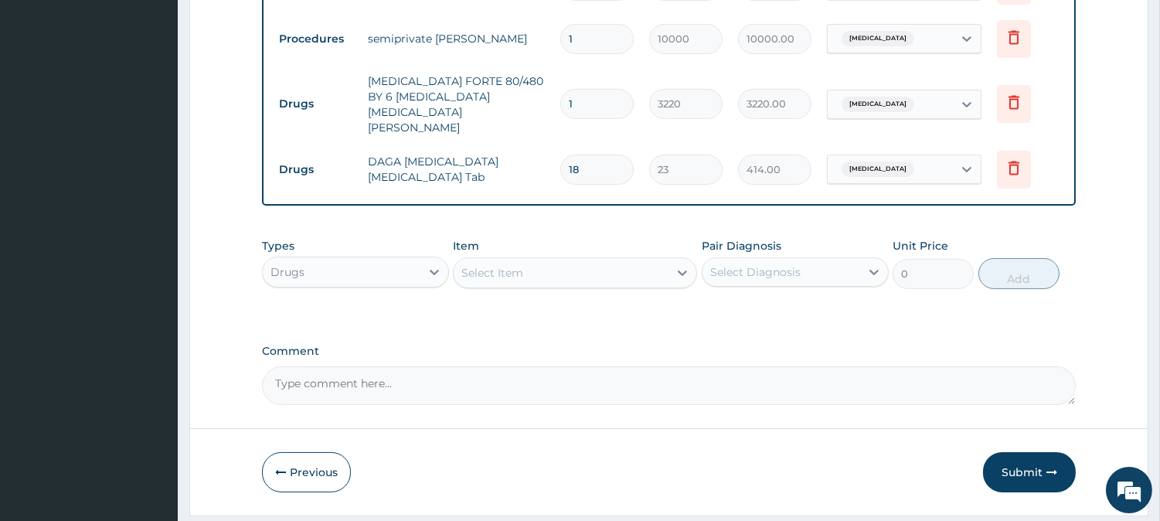
click at [534, 261] on div "Select Item" at bounding box center [561, 273] width 215 height 25
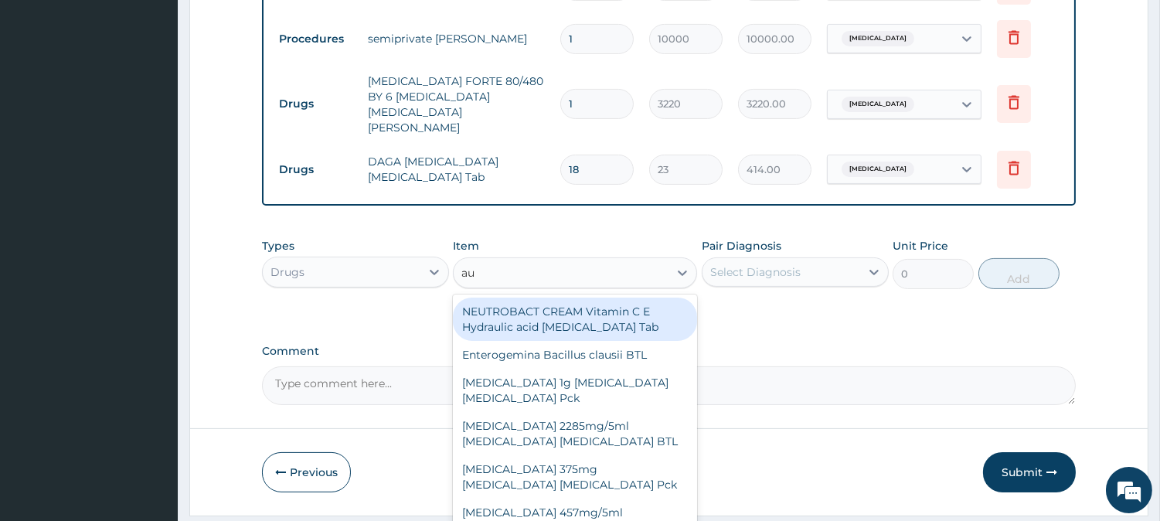
type input "aug"
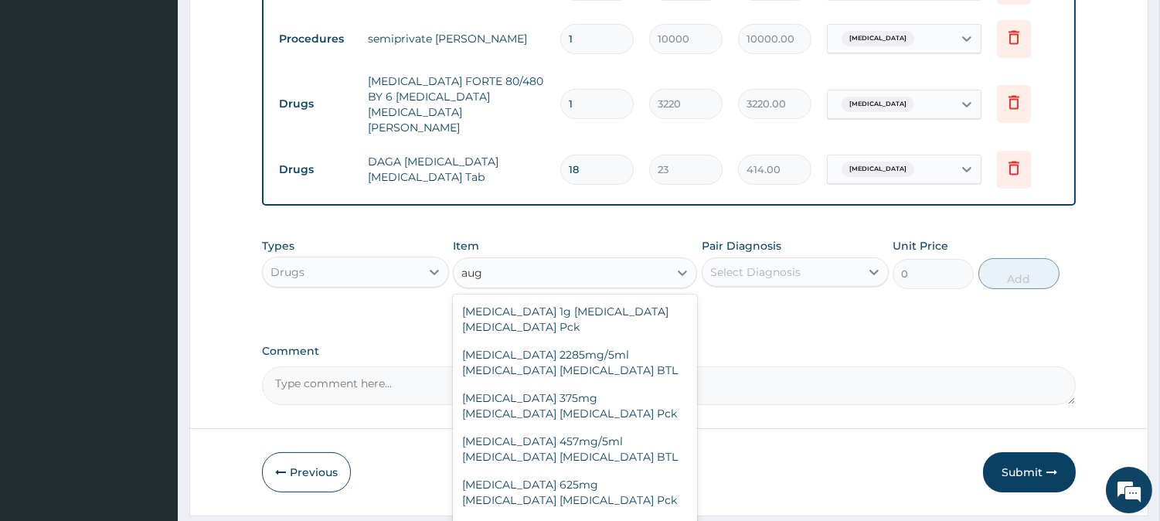
scroll to position [77, 0]
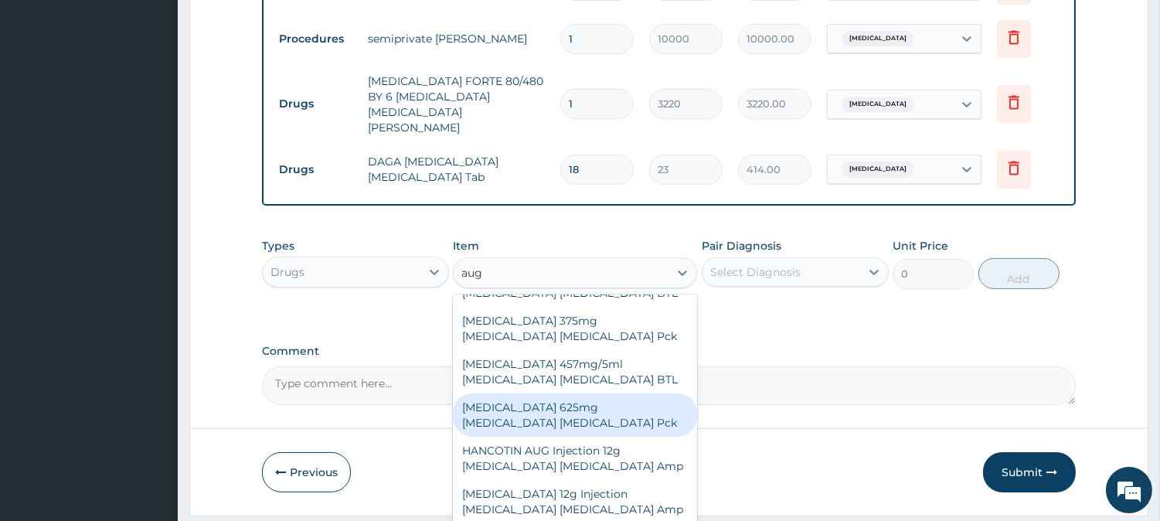
click at [572, 395] on div "[MEDICAL_DATA] 625mg [MEDICAL_DATA] [MEDICAL_DATA] Pck" at bounding box center [575, 414] width 244 height 43
type input "6900"
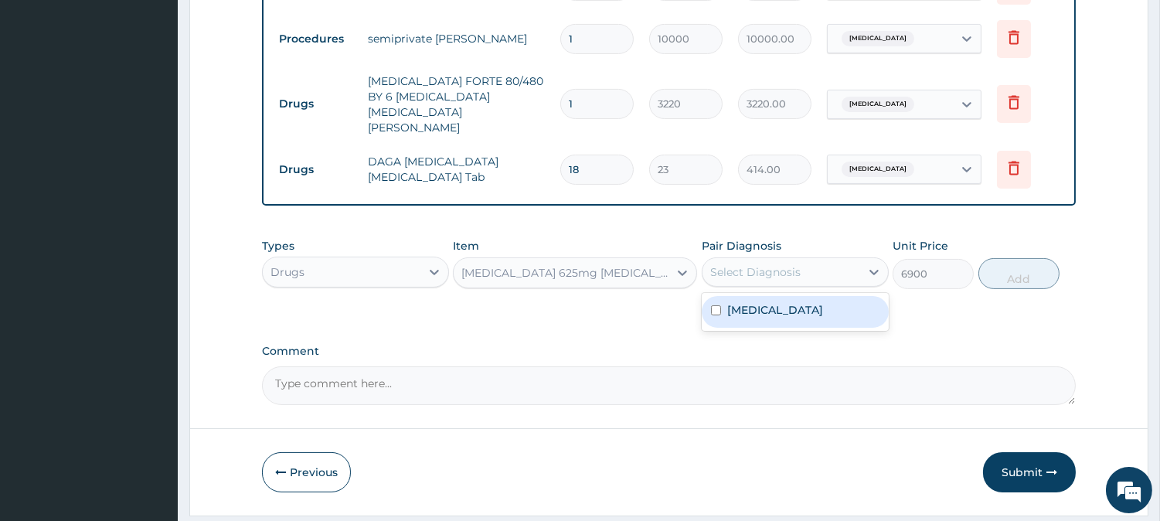
click at [763, 264] on div "Select Diagnosis" at bounding box center [755, 271] width 90 height 15
click at [745, 264] on div "Select Diagnosis" at bounding box center [755, 271] width 90 height 15
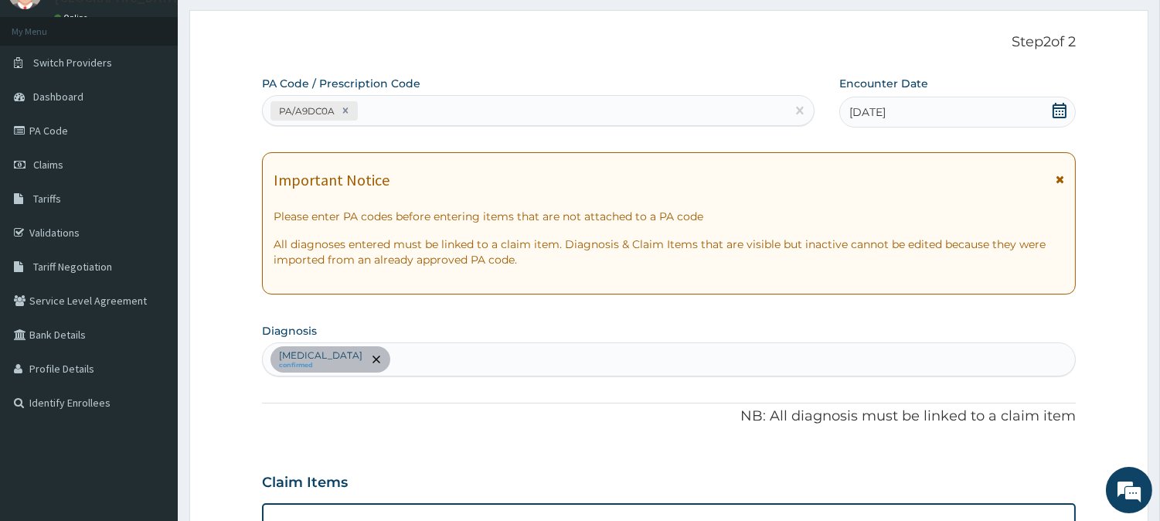
scroll to position [0, 0]
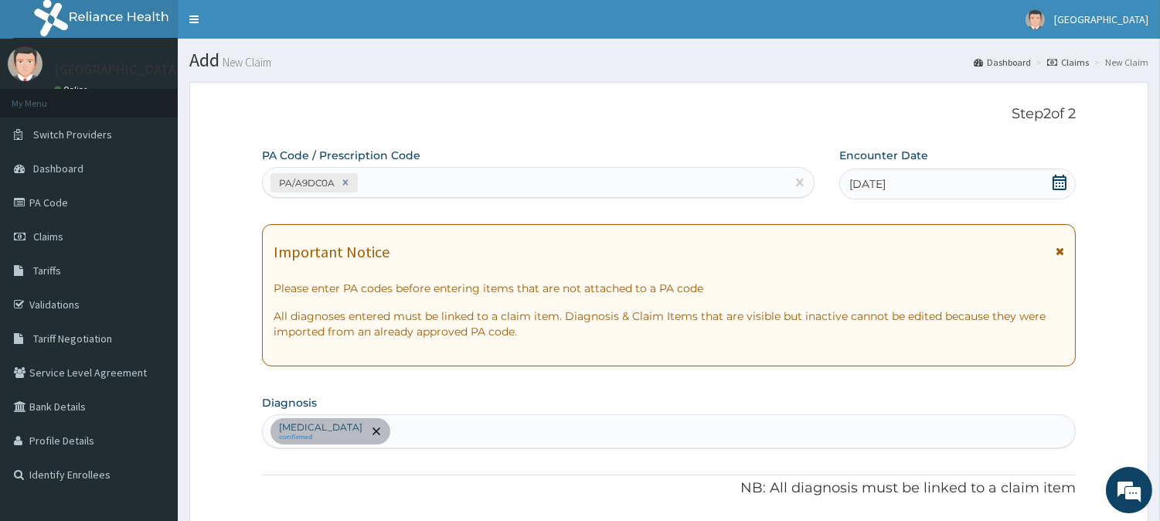
click at [414, 182] on div "PA/A9DC0A" at bounding box center [524, 183] width 523 height 26
paste input "PA/FFDCF8"
type input "PA/FFDCF8"
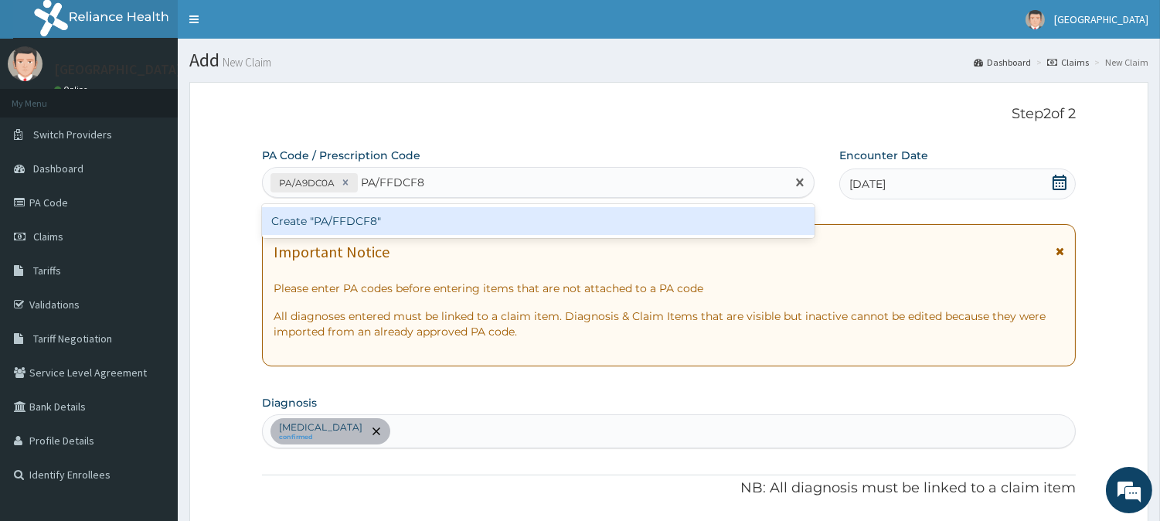
click at [421, 217] on div "Create "PA/FFDCF8"" at bounding box center [538, 221] width 553 height 28
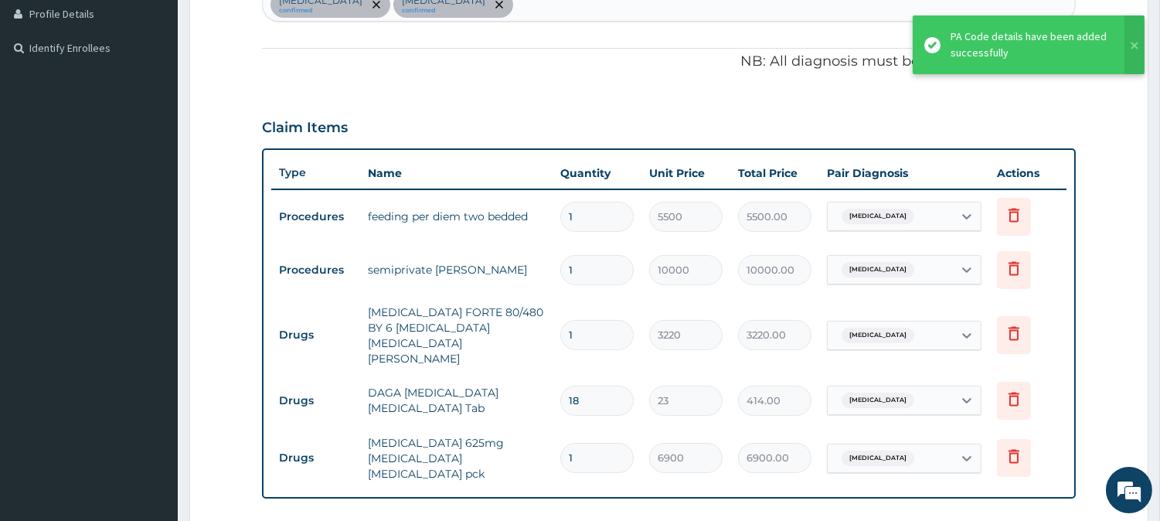
scroll to position [425, 0]
